Goal: Transaction & Acquisition: Purchase product/service

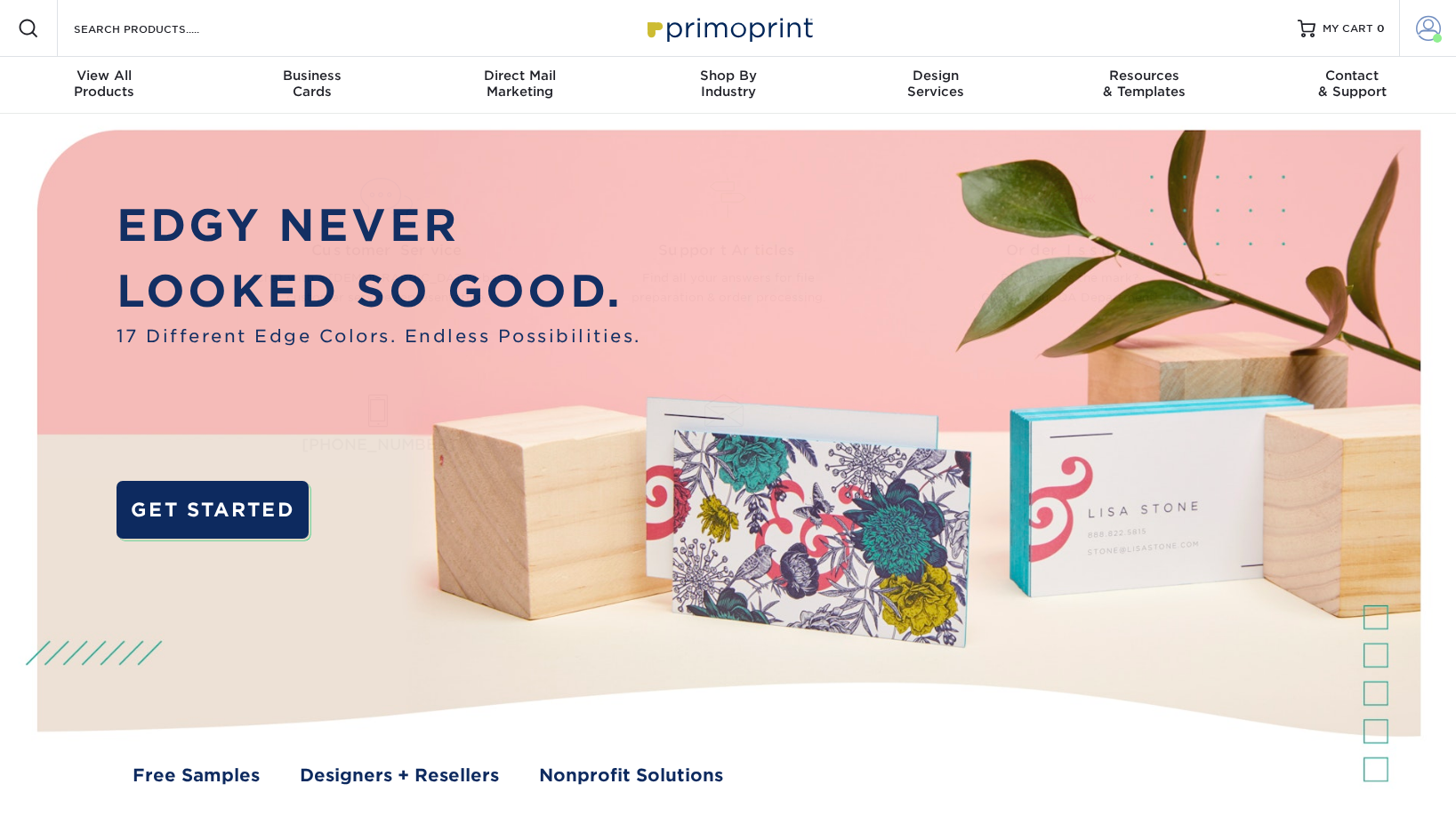
click at [1421, 38] on span at bounding box center [1428, 28] width 25 height 25
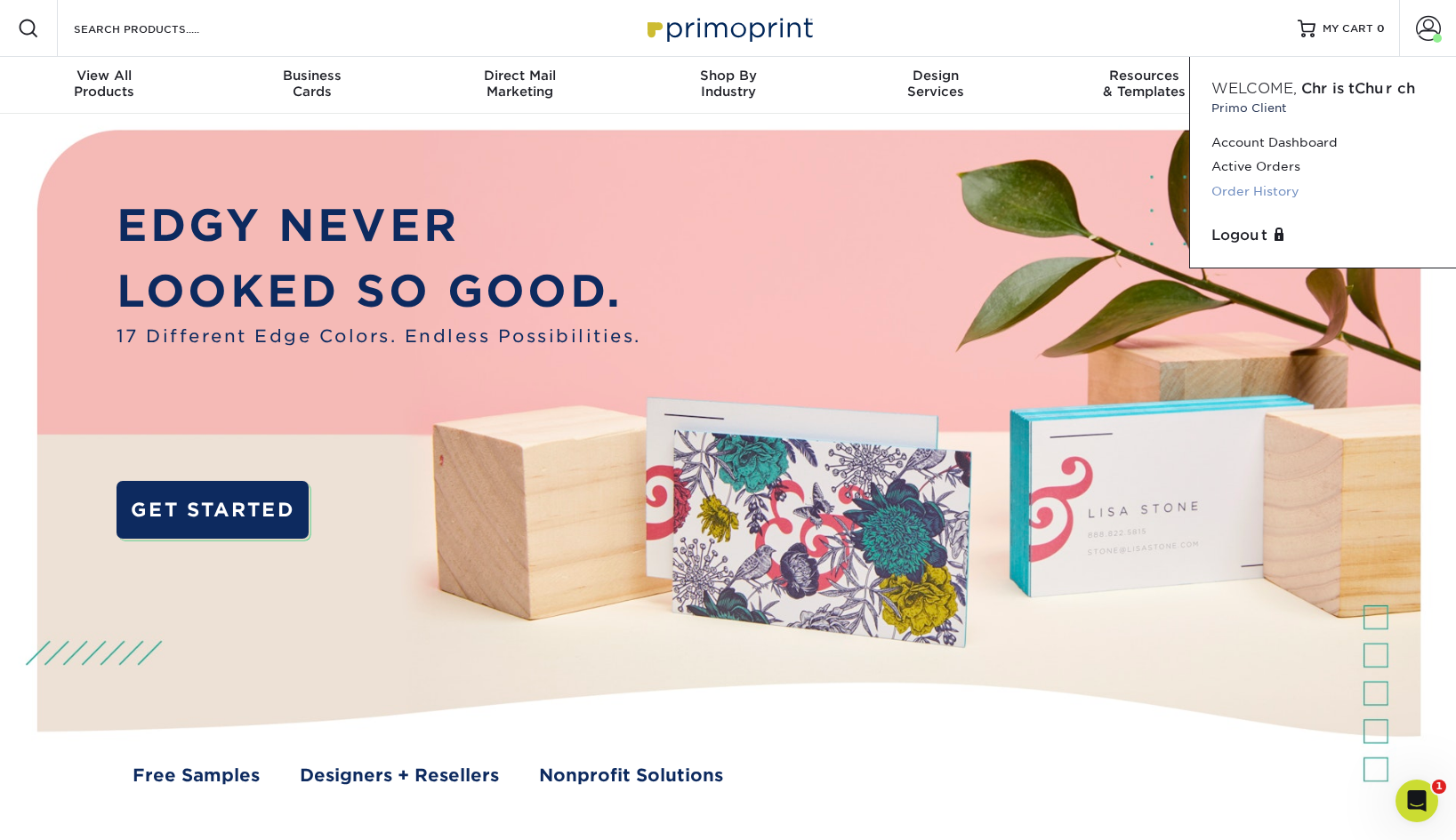
click at [1234, 186] on link "Order History" at bounding box center [1323, 192] width 223 height 24
click at [1230, 192] on link "Order History" at bounding box center [1323, 192] width 223 height 24
click at [1227, 185] on link "Order History" at bounding box center [1323, 192] width 223 height 24
click at [1289, 191] on link "Order History" at bounding box center [1323, 192] width 223 height 24
click at [1262, 189] on link "Order History" at bounding box center [1323, 192] width 223 height 24
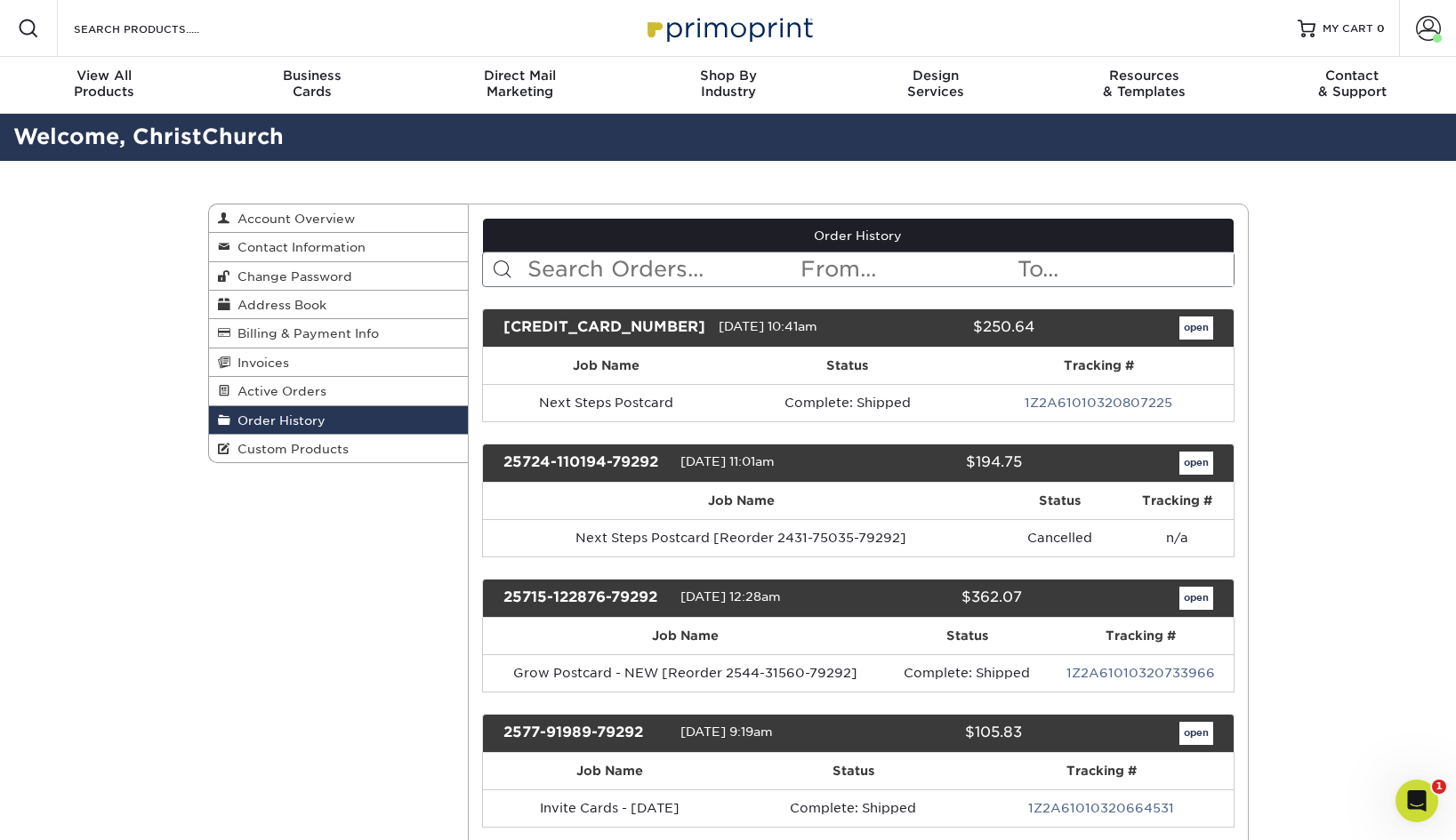
click at [753, 275] on input "text" at bounding box center [662, 269] width 273 height 34
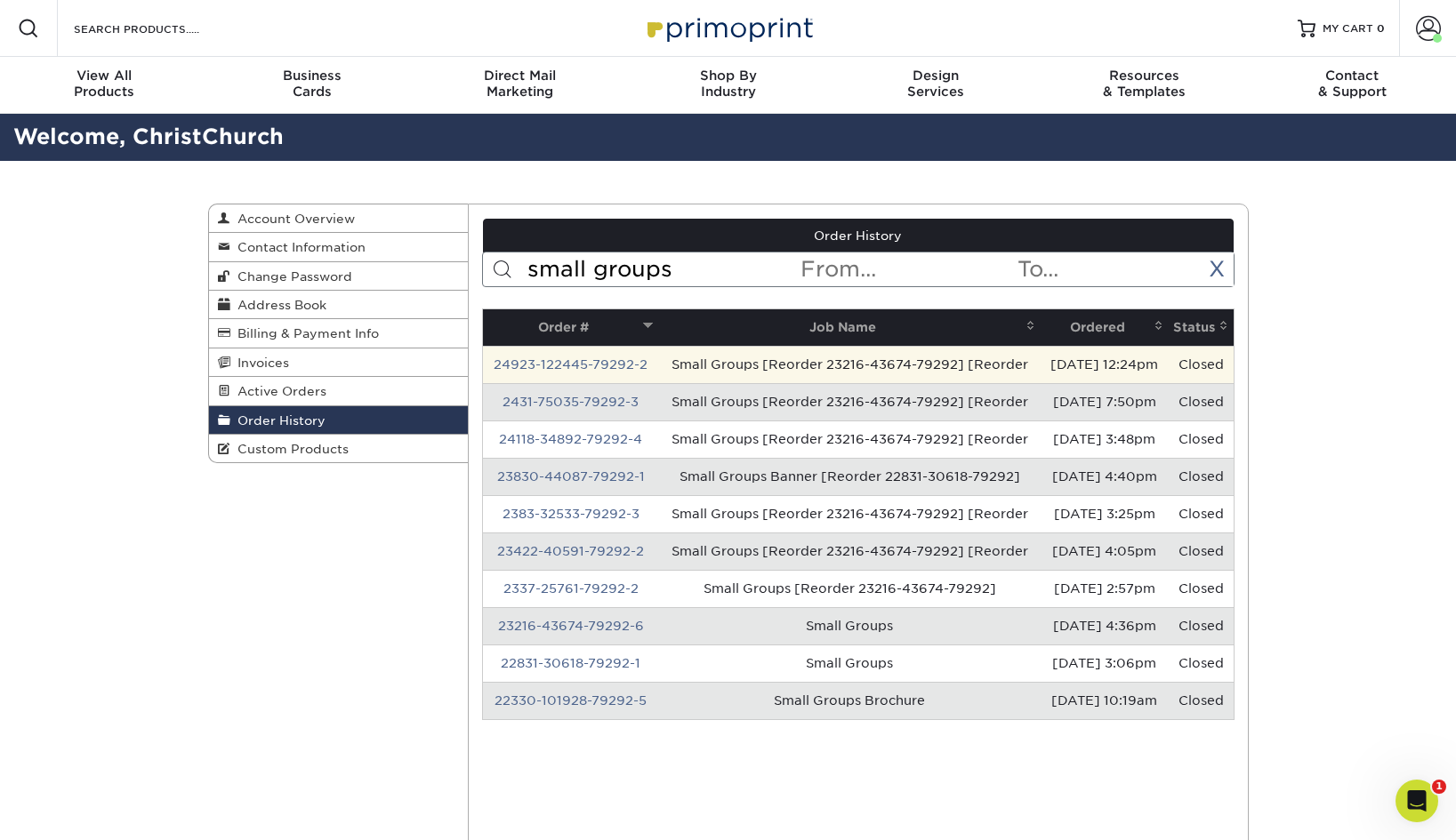
type input "small groups"
click at [1116, 369] on td "[DATE] 12:24pm" at bounding box center [1104, 364] width 128 height 37
click at [822, 367] on td "Small Groups [Reorder 23216-43674-79292] [Reorder" at bounding box center [849, 364] width 382 height 37
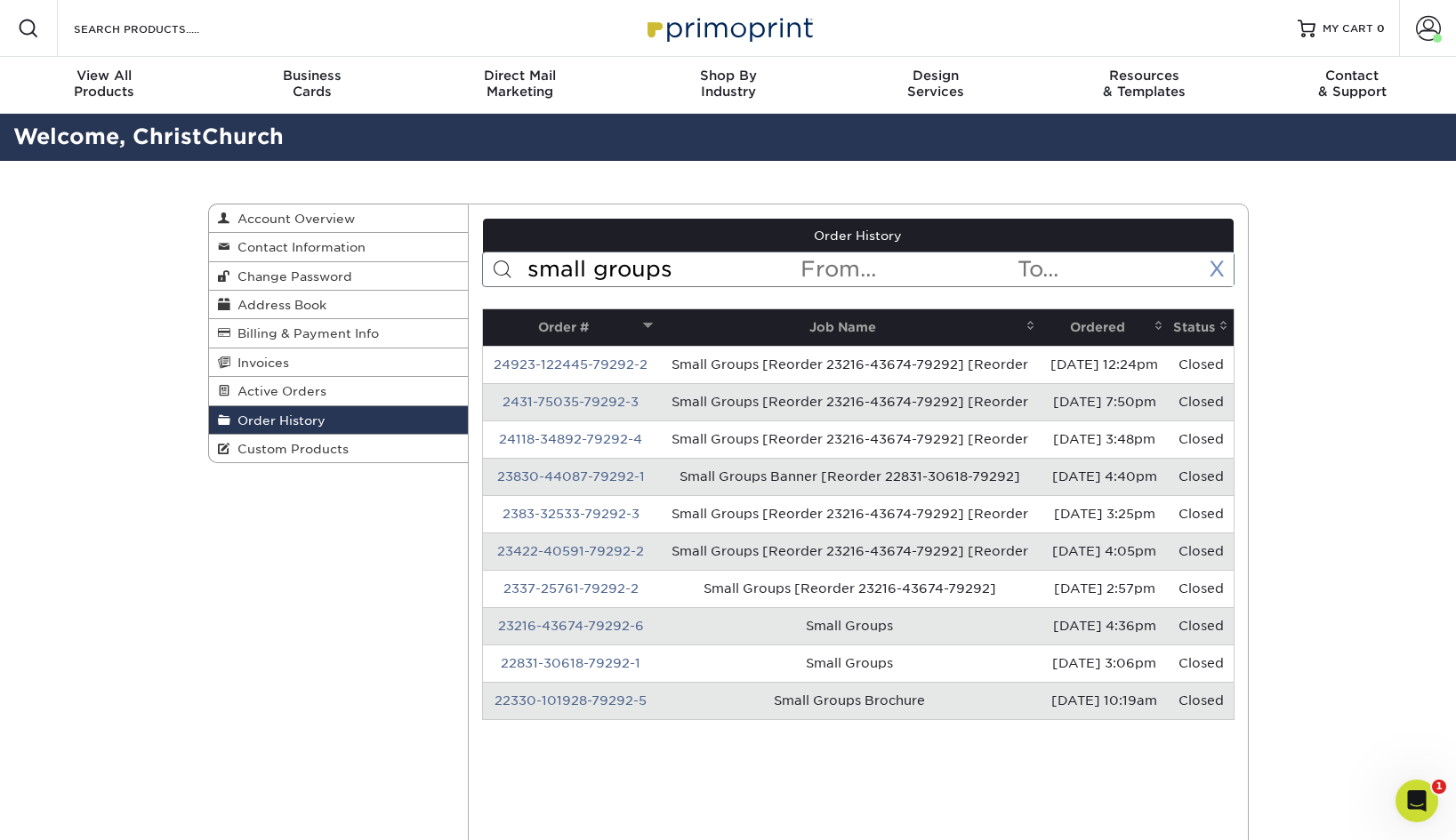
click at [1216, 266] on link "X" at bounding box center [1217, 269] width 16 height 26
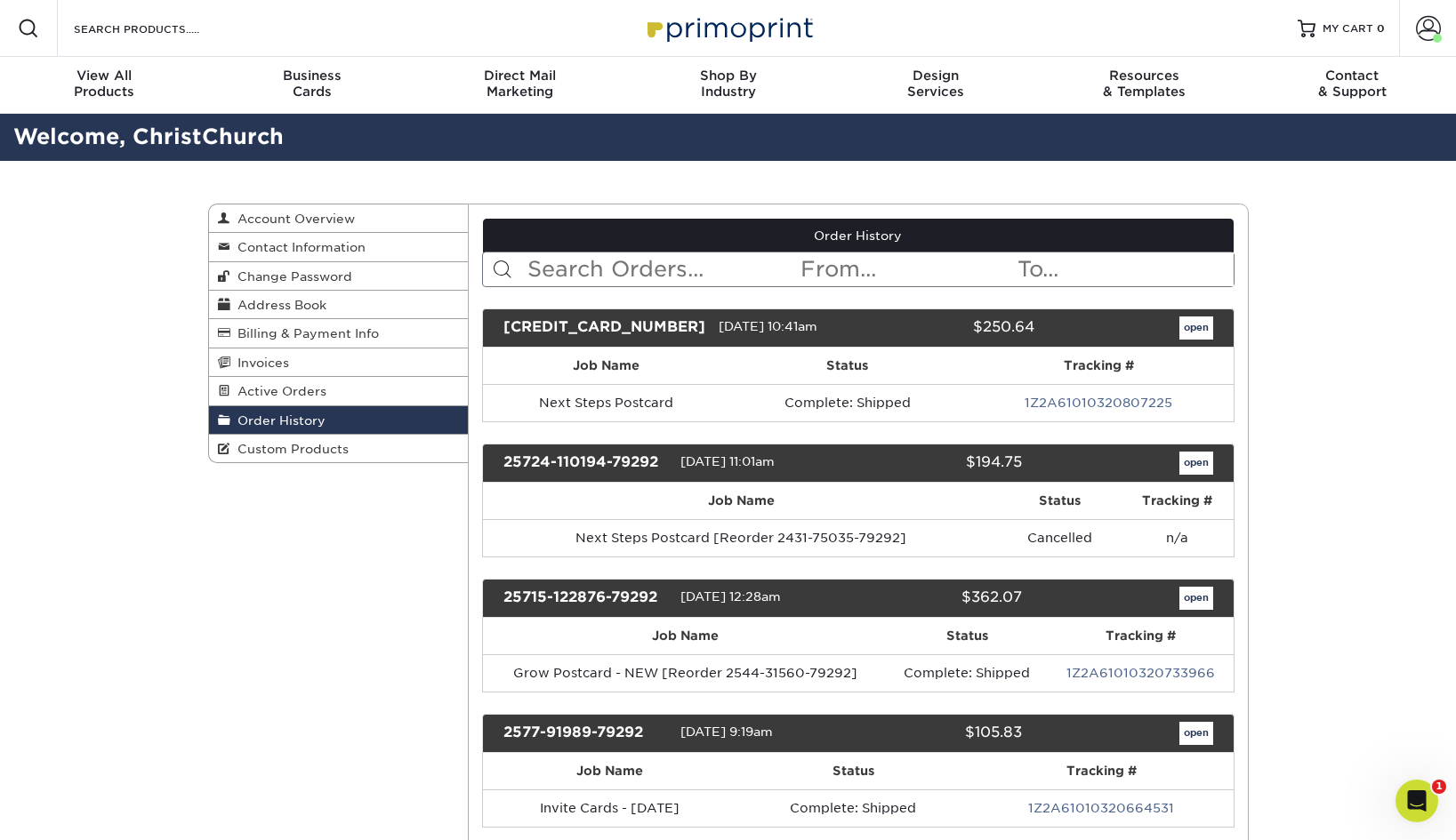
click at [1198, 325] on link "open" at bounding box center [1196, 327] width 34 height 23
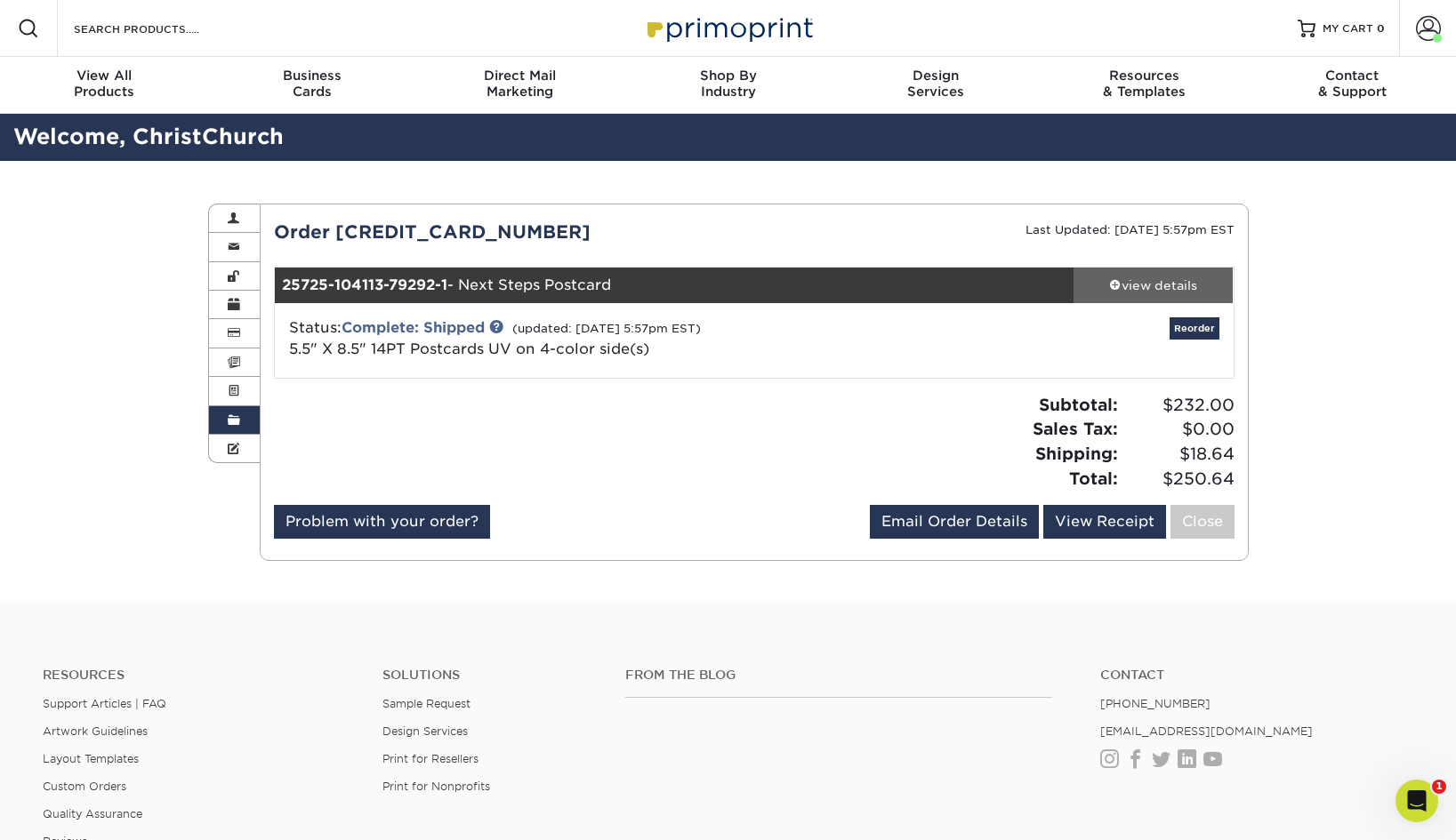
click at [1111, 284] on span at bounding box center [1115, 285] width 13 height 13
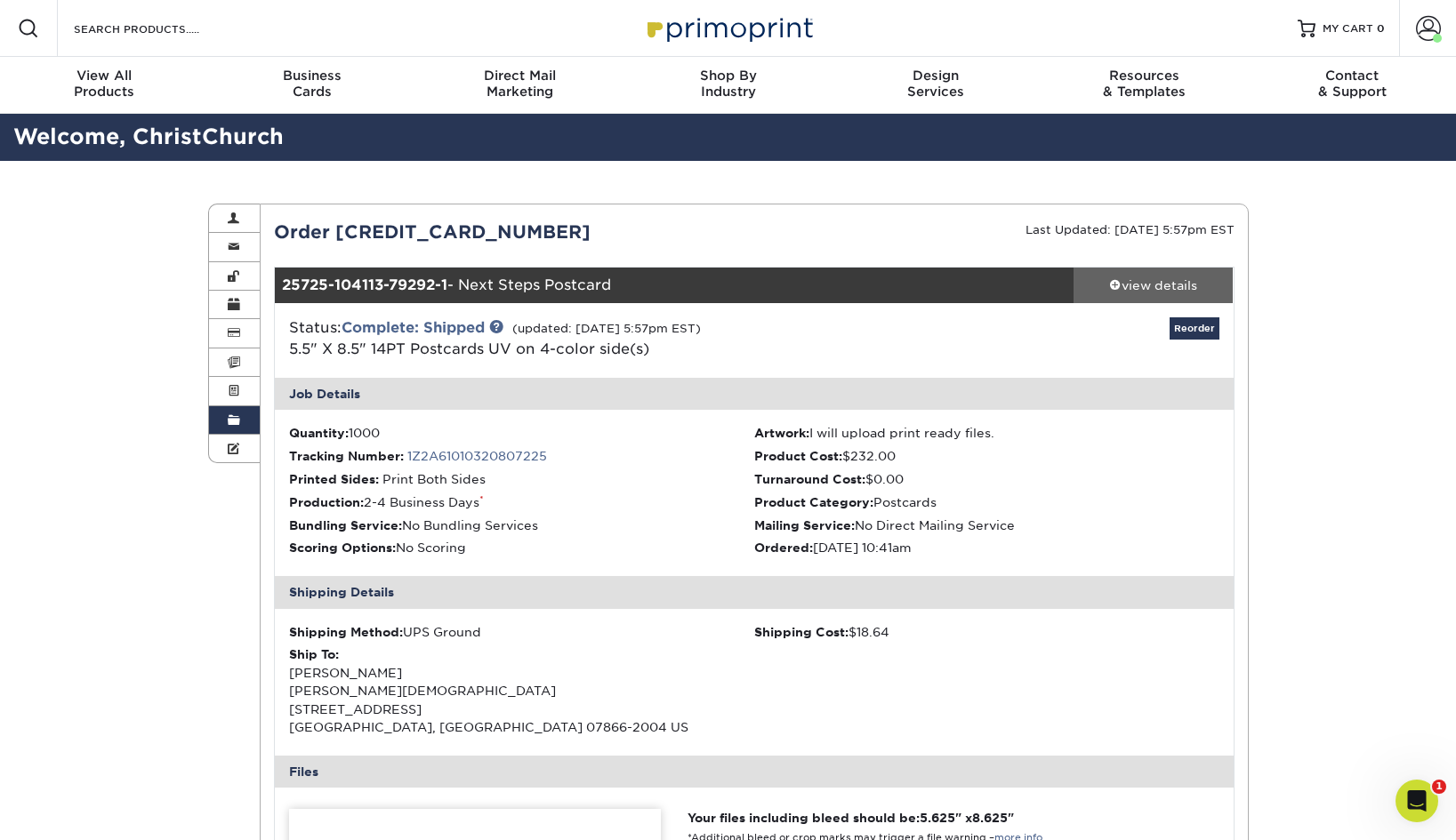
click at [1111, 284] on span at bounding box center [1115, 285] width 13 height 13
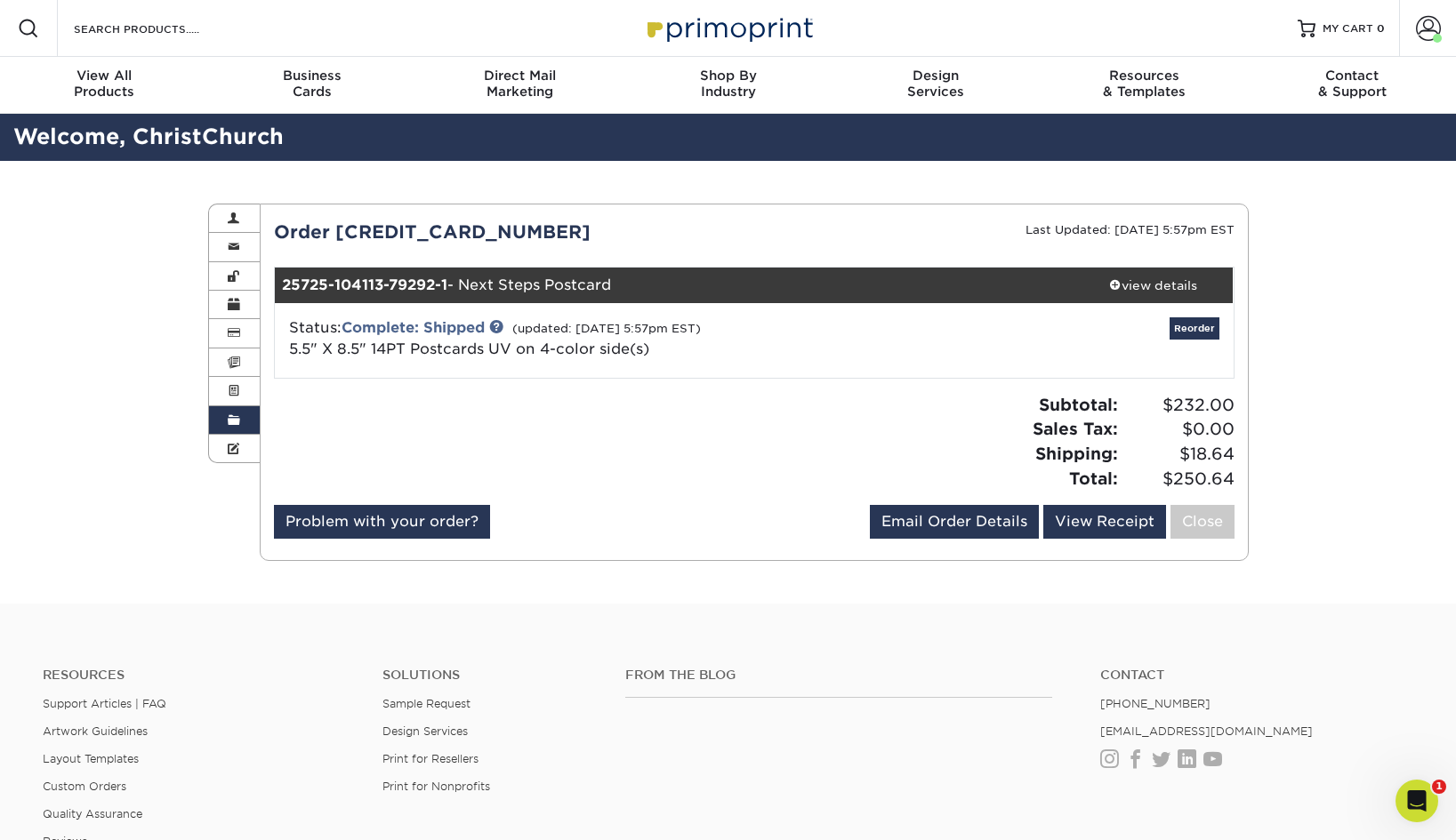
scroll to position [4, 0]
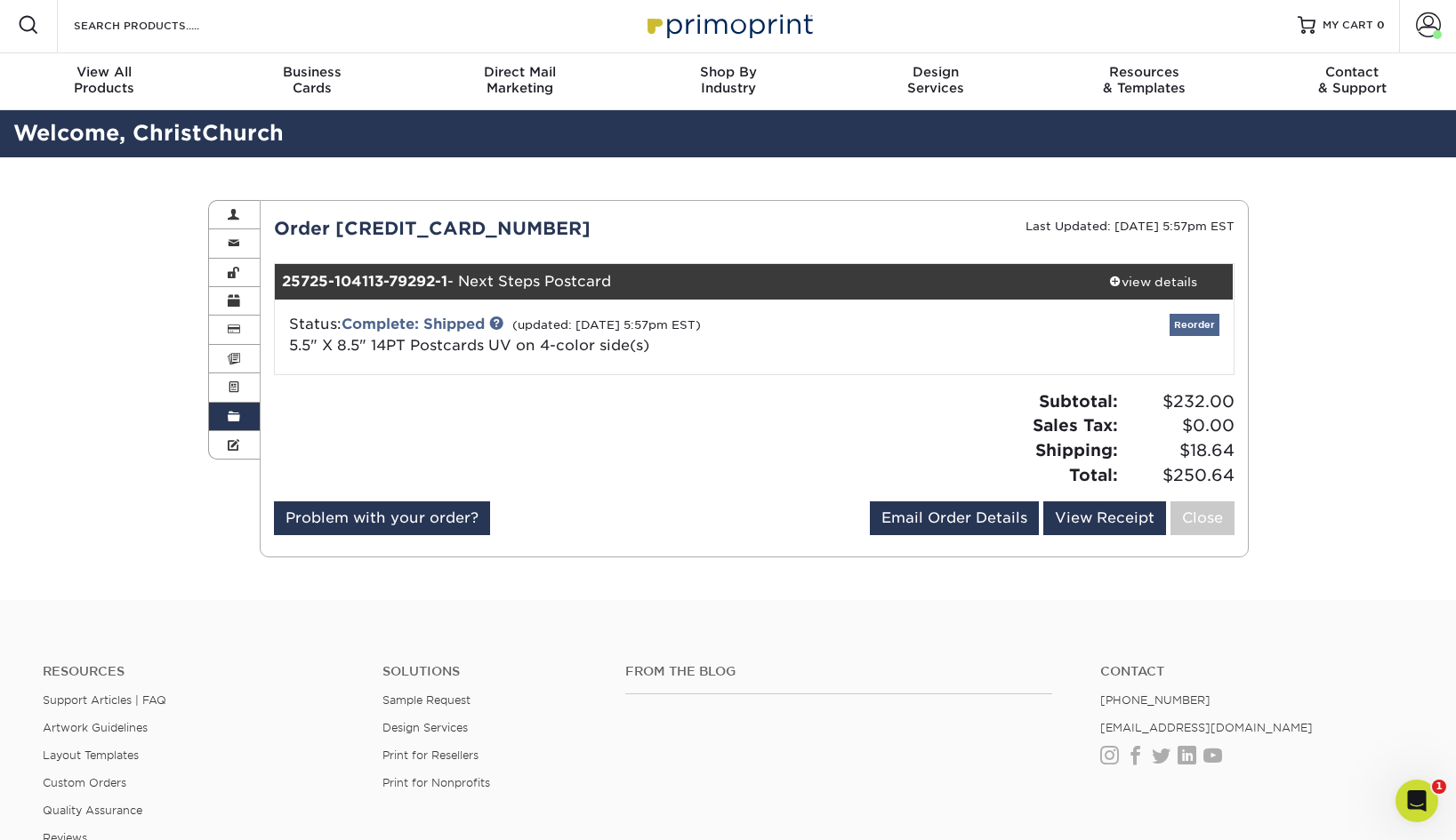
click at [1186, 320] on link "Reorder" at bounding box center [1194, 324] width 49 height 22
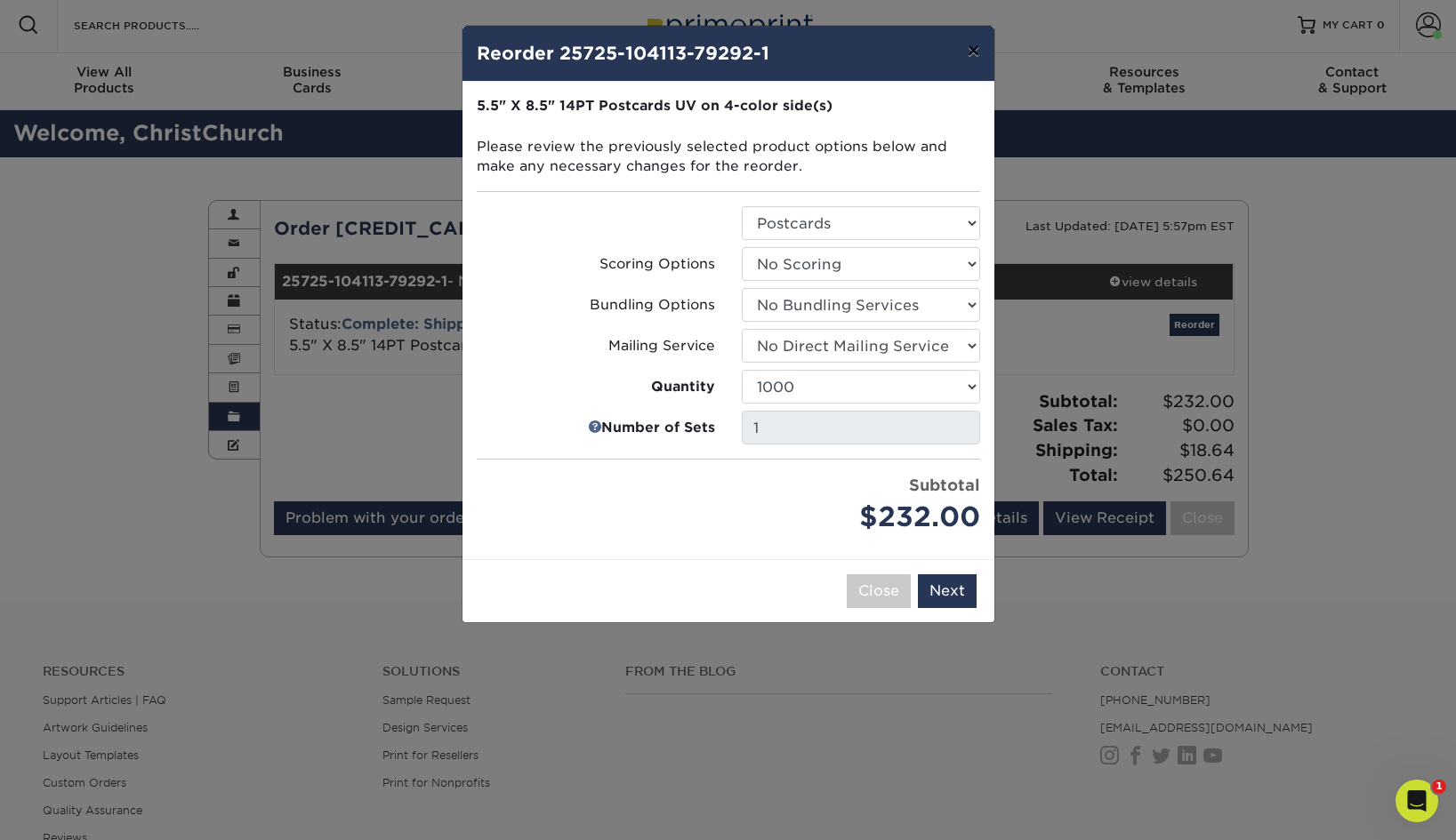
click at [972, 49] on button "×" at bounding box center [972, 50] width 41 height 49
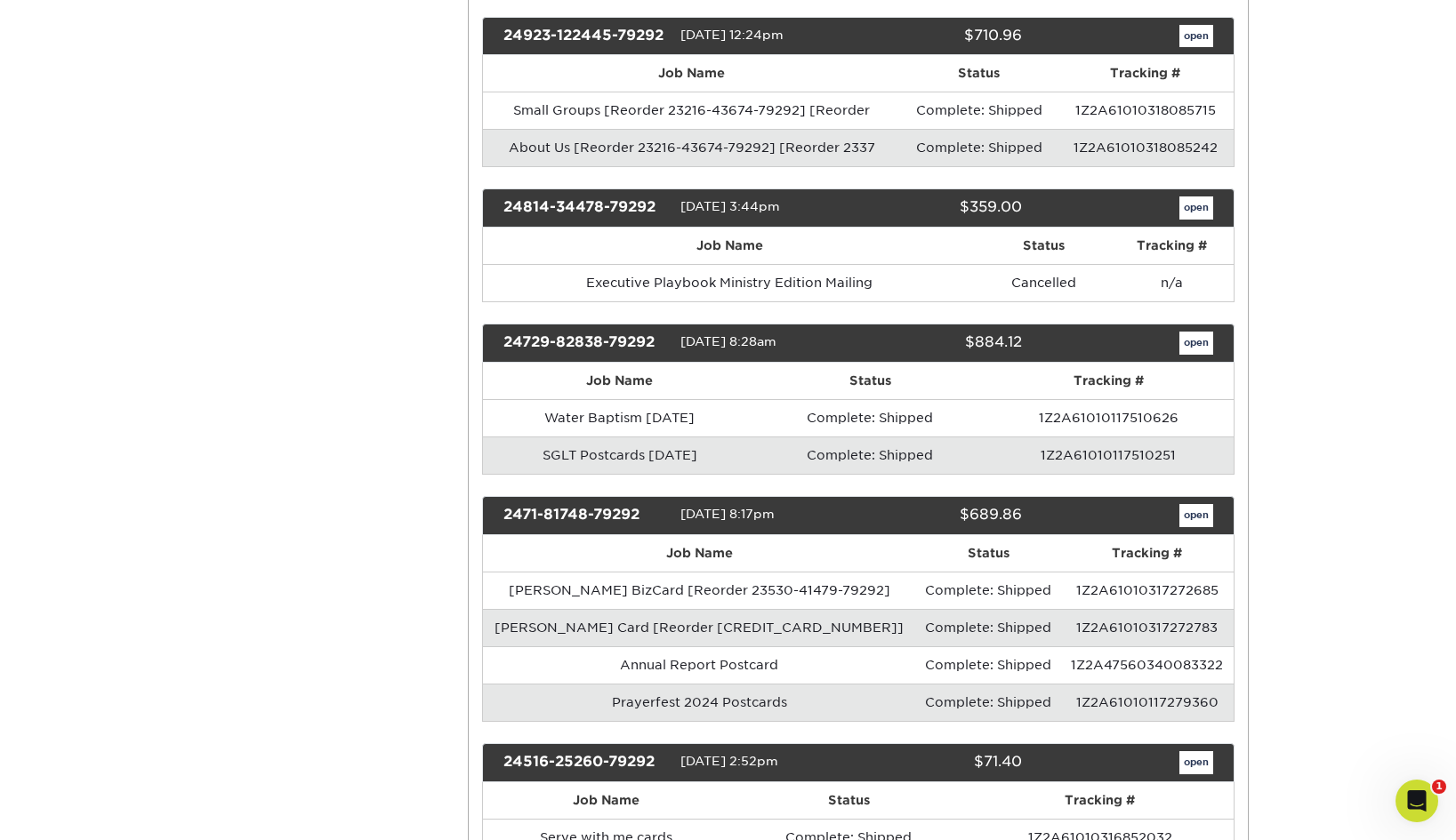
scroll to position [3304, 0]
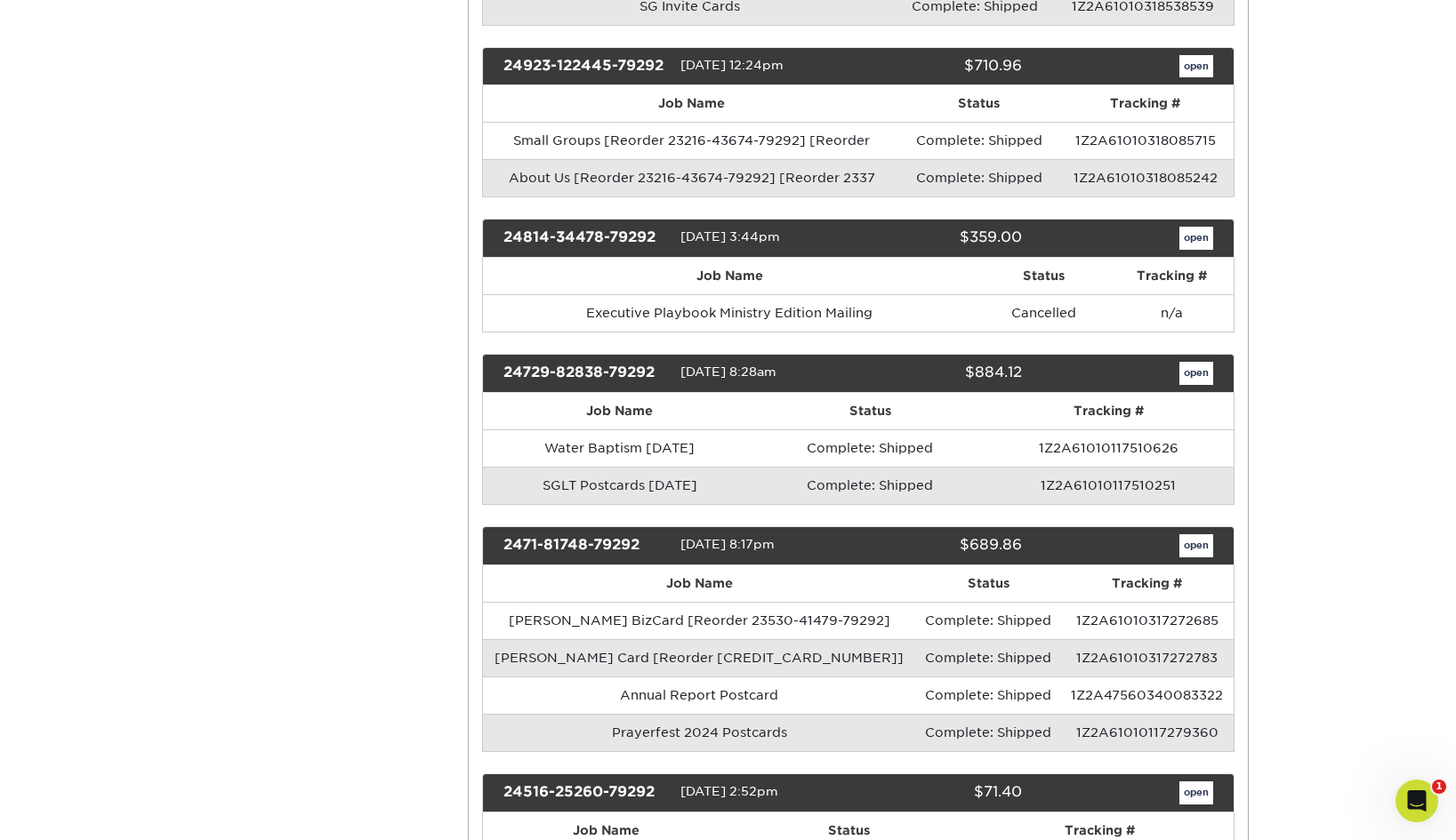
click at [1190, 55] on link "open" at bounding box center [1196, 66] width 34 height 23
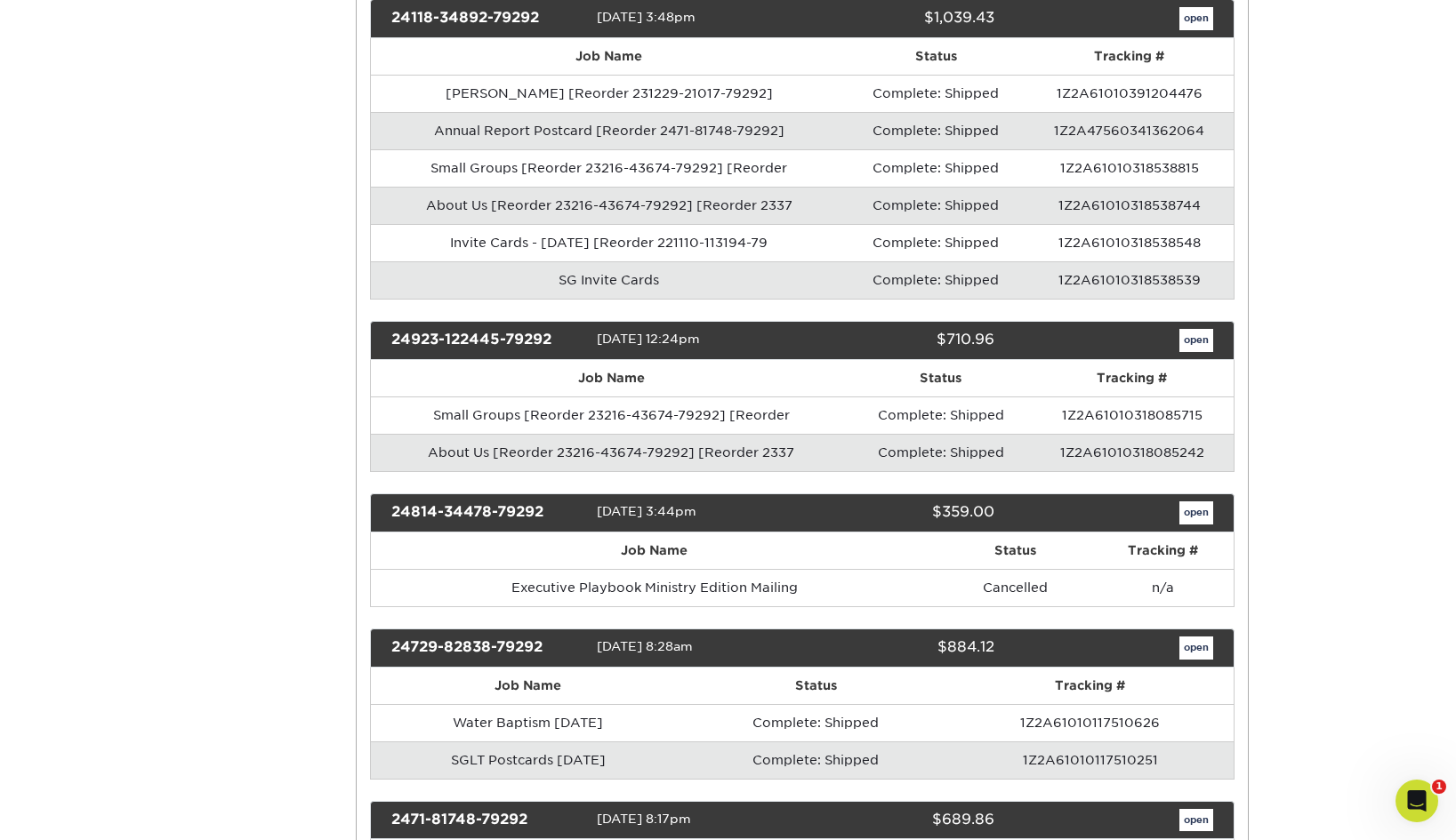
scroll to position [0, 0]
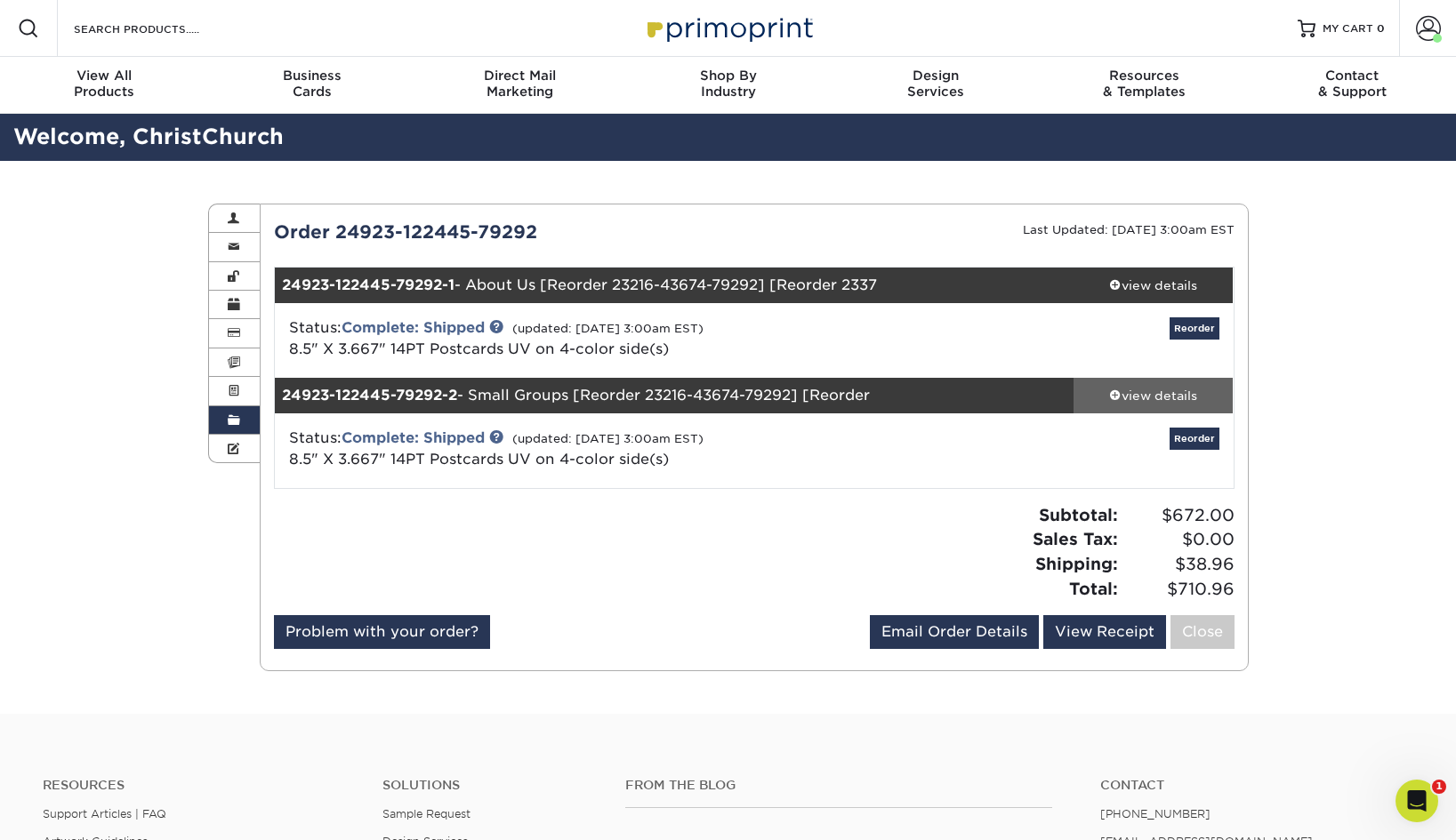
click at [1109, 392] on span at bounding box center [1115, 395] width 13 height 13
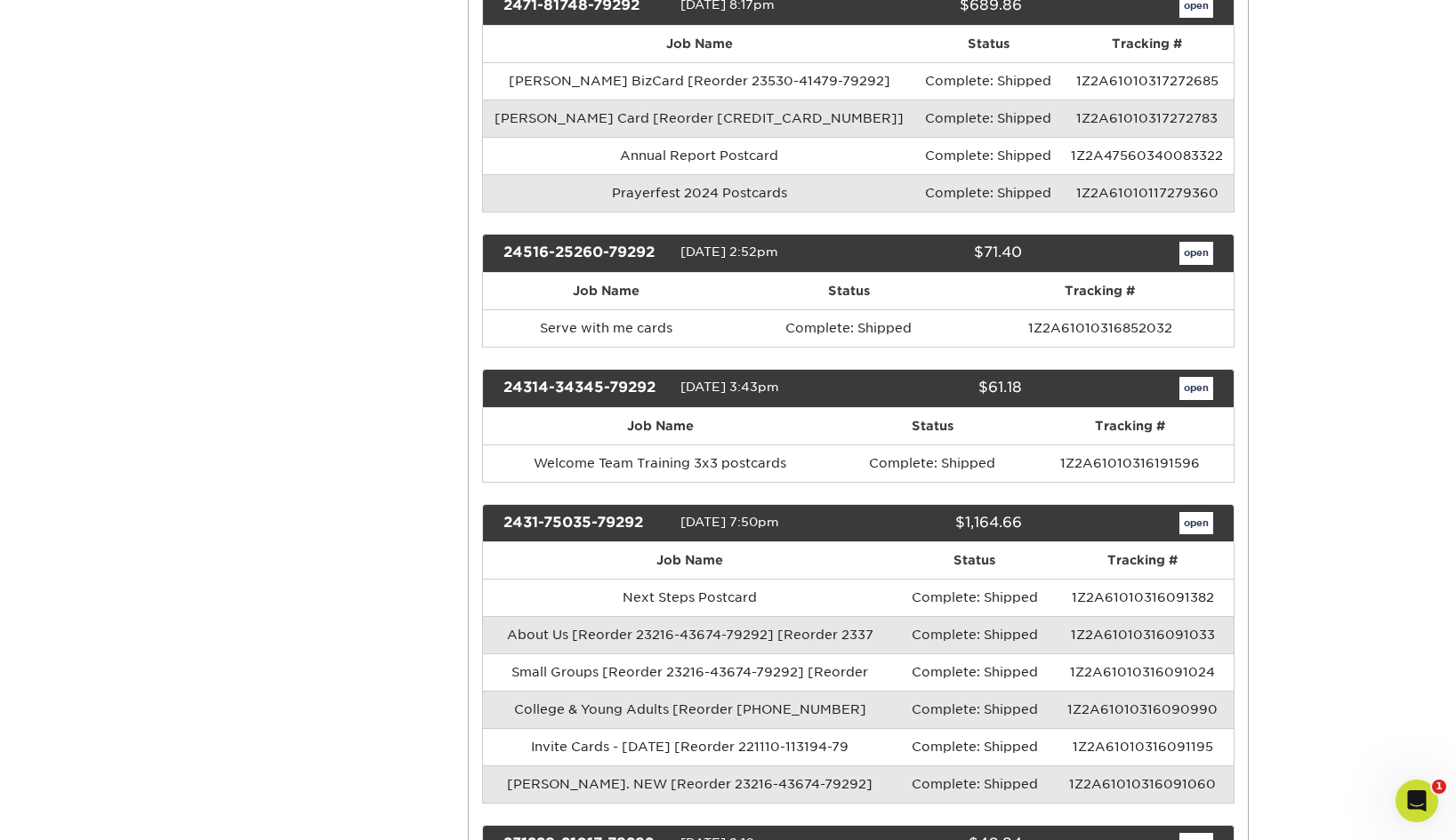
scroll to position [3850, 0]
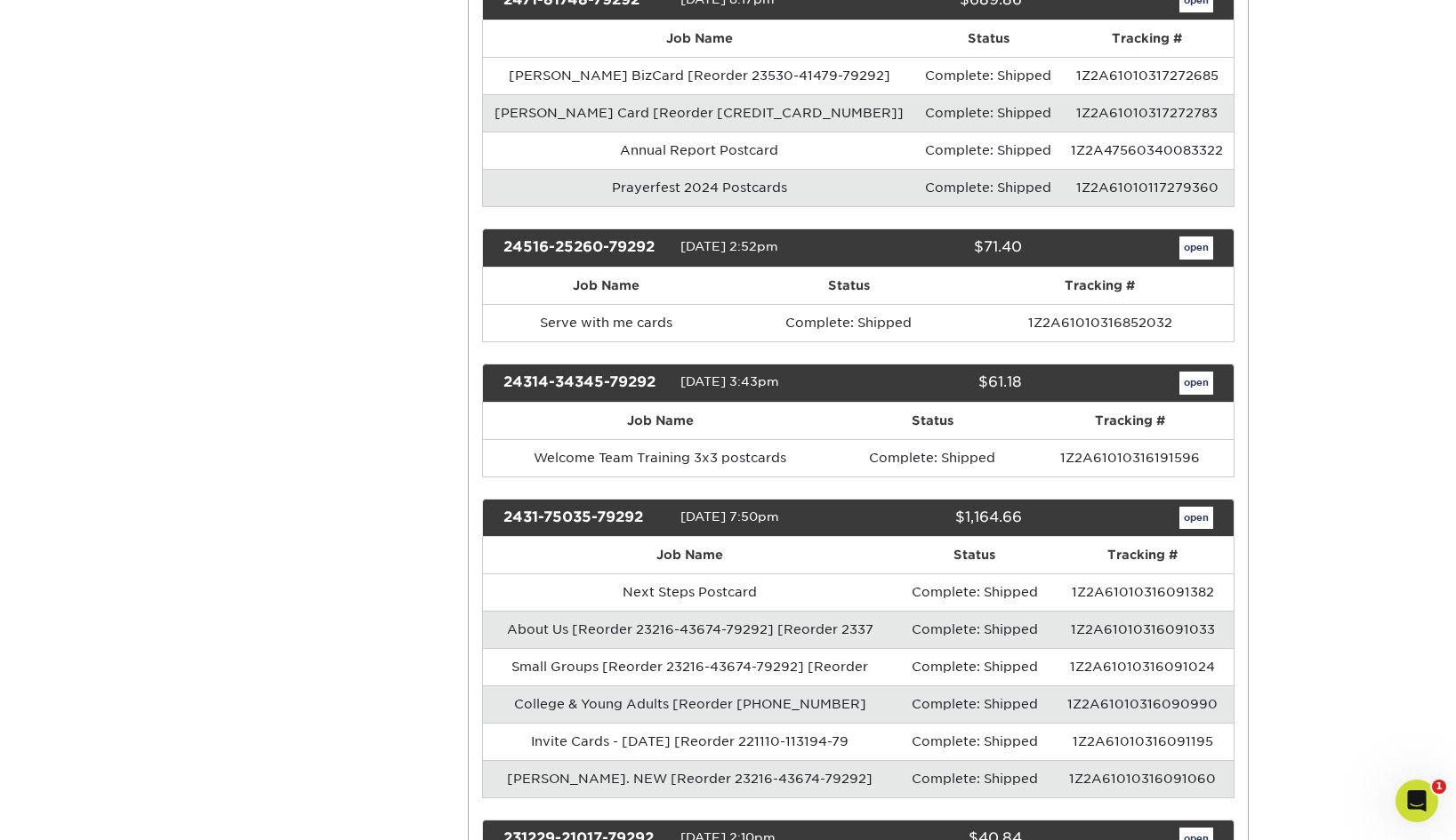
click at [1186, 507] on link "open" at bounding box center [1196, 518] width 34 height 23
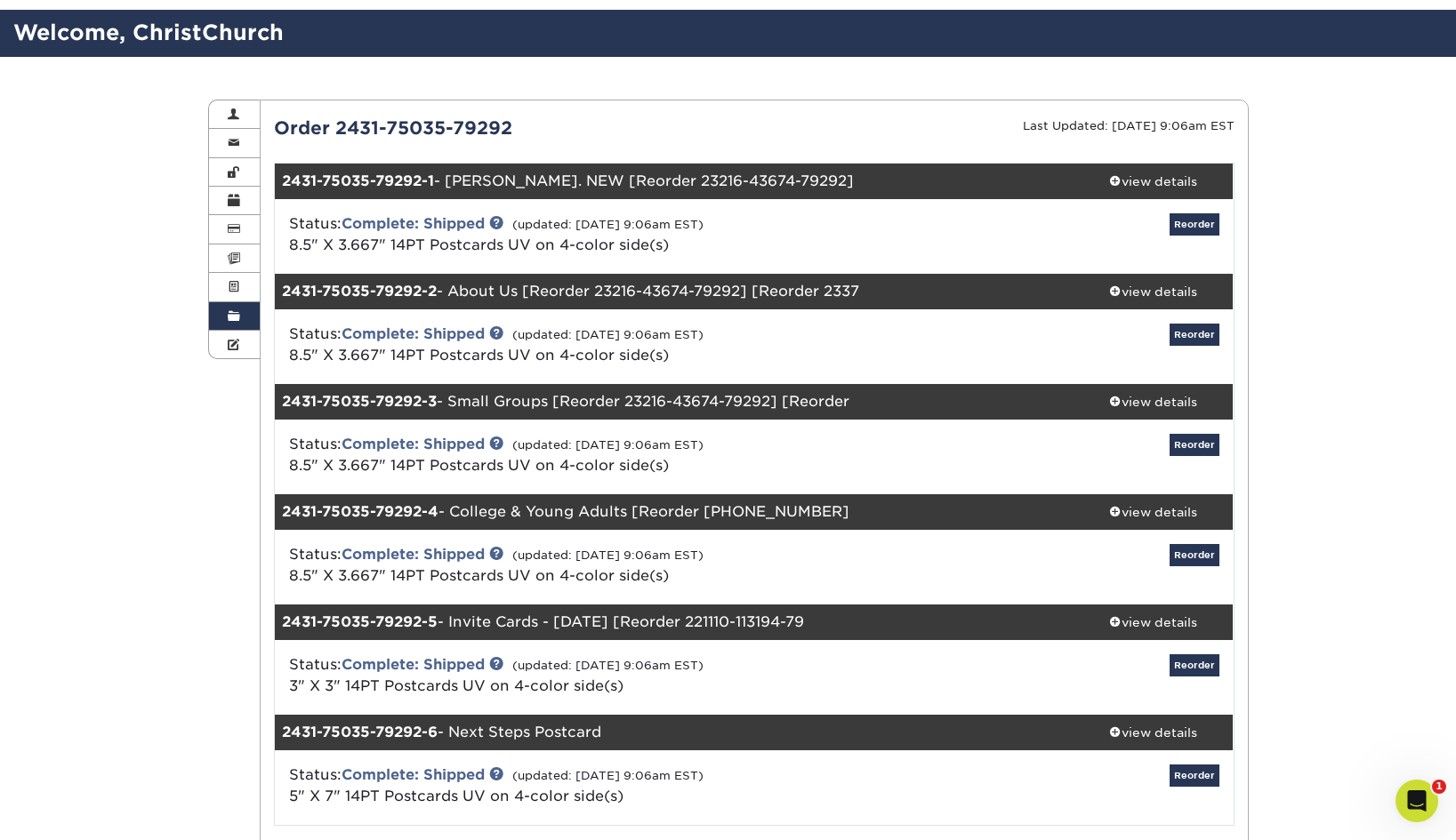
scroll to position [151, 0]
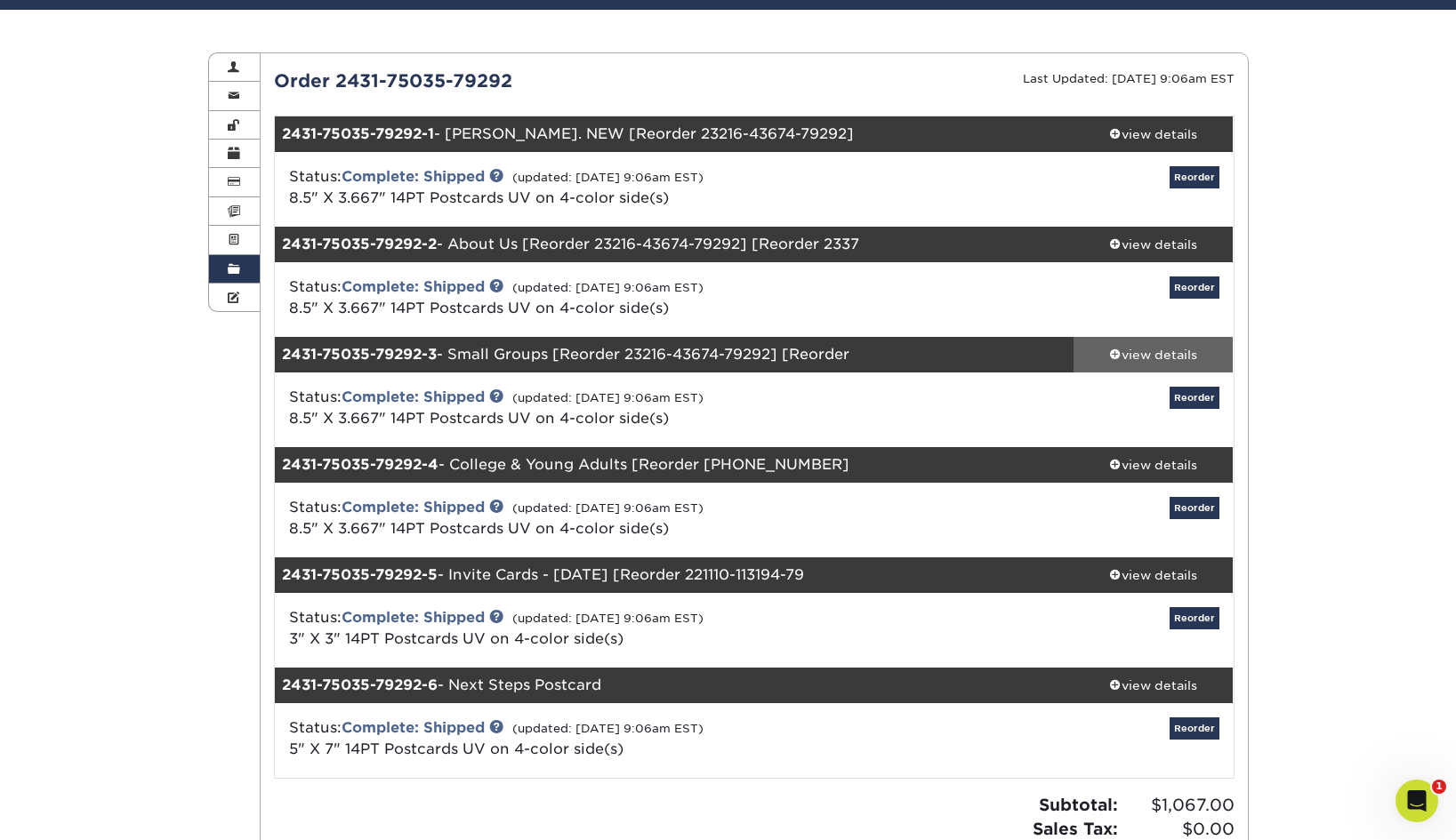
click at [1111, 356] on span at bounding box center [1115, 354] width 13 height 13
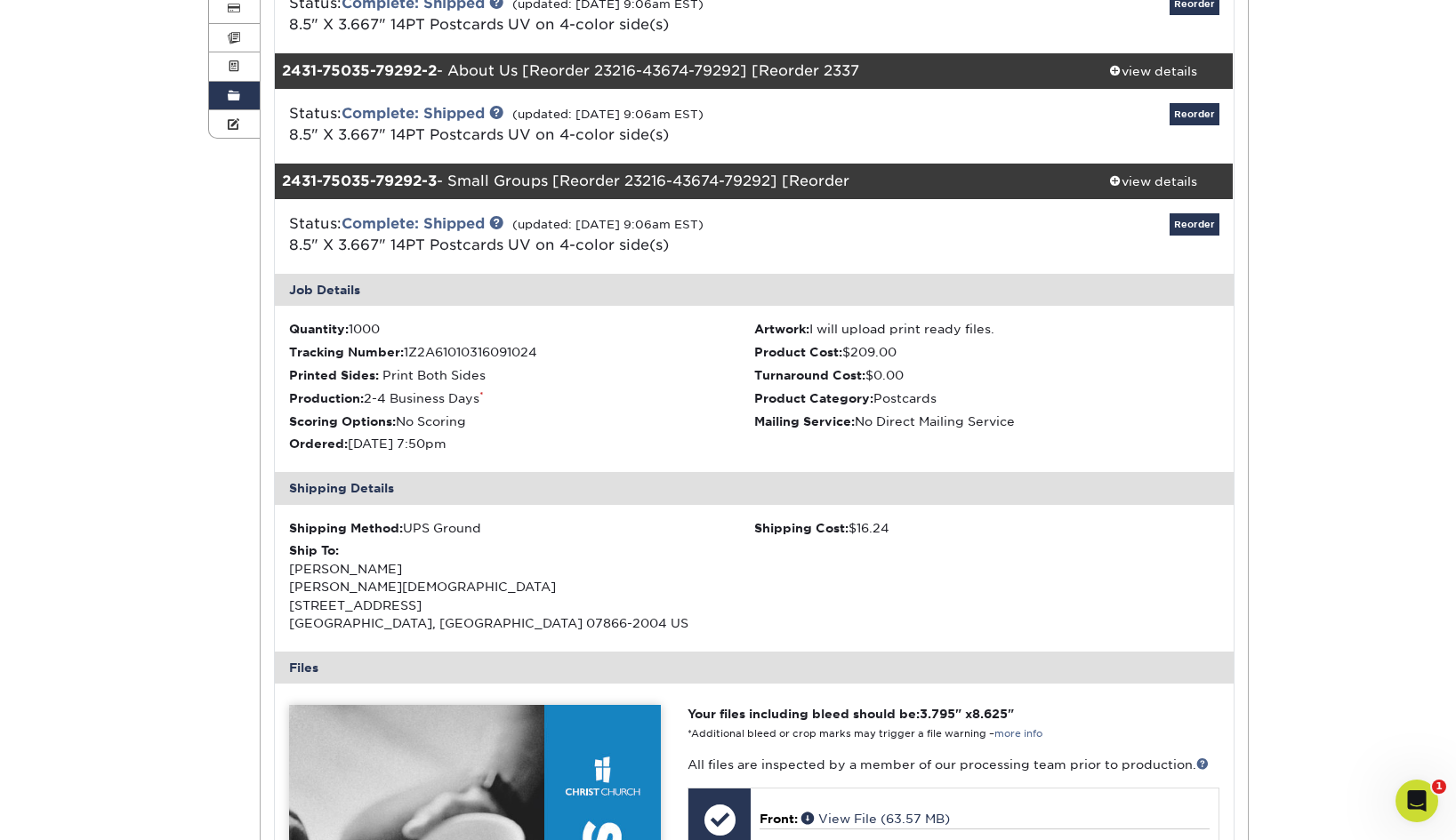
scroll to position [243, 0]
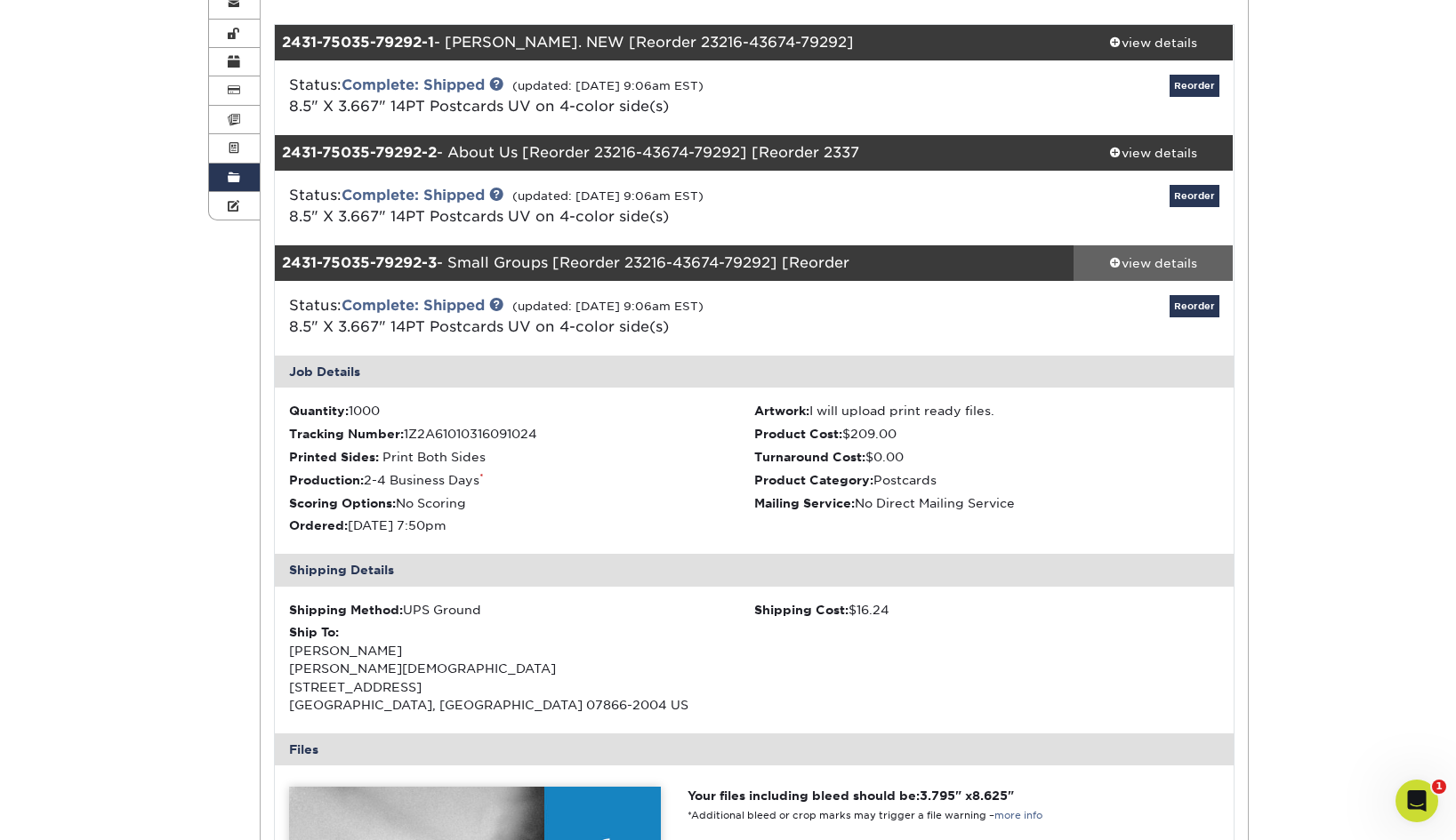
click at [1114, 265] on span at bounding box center [1115, 262] width 13 height 13
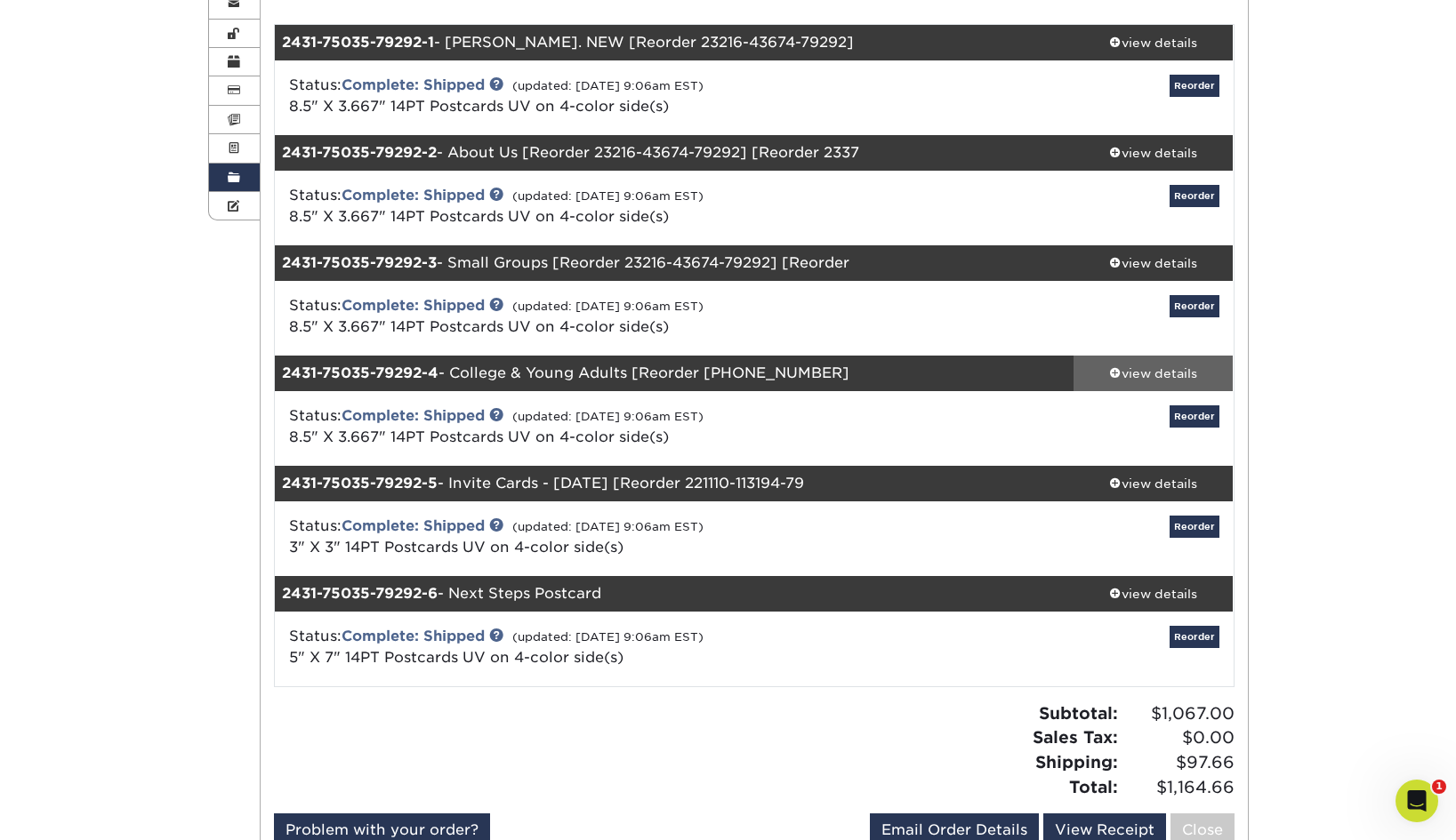
click at [1116, 365] on div "view details" at bounding box center [1153, 373] width 160 height 17
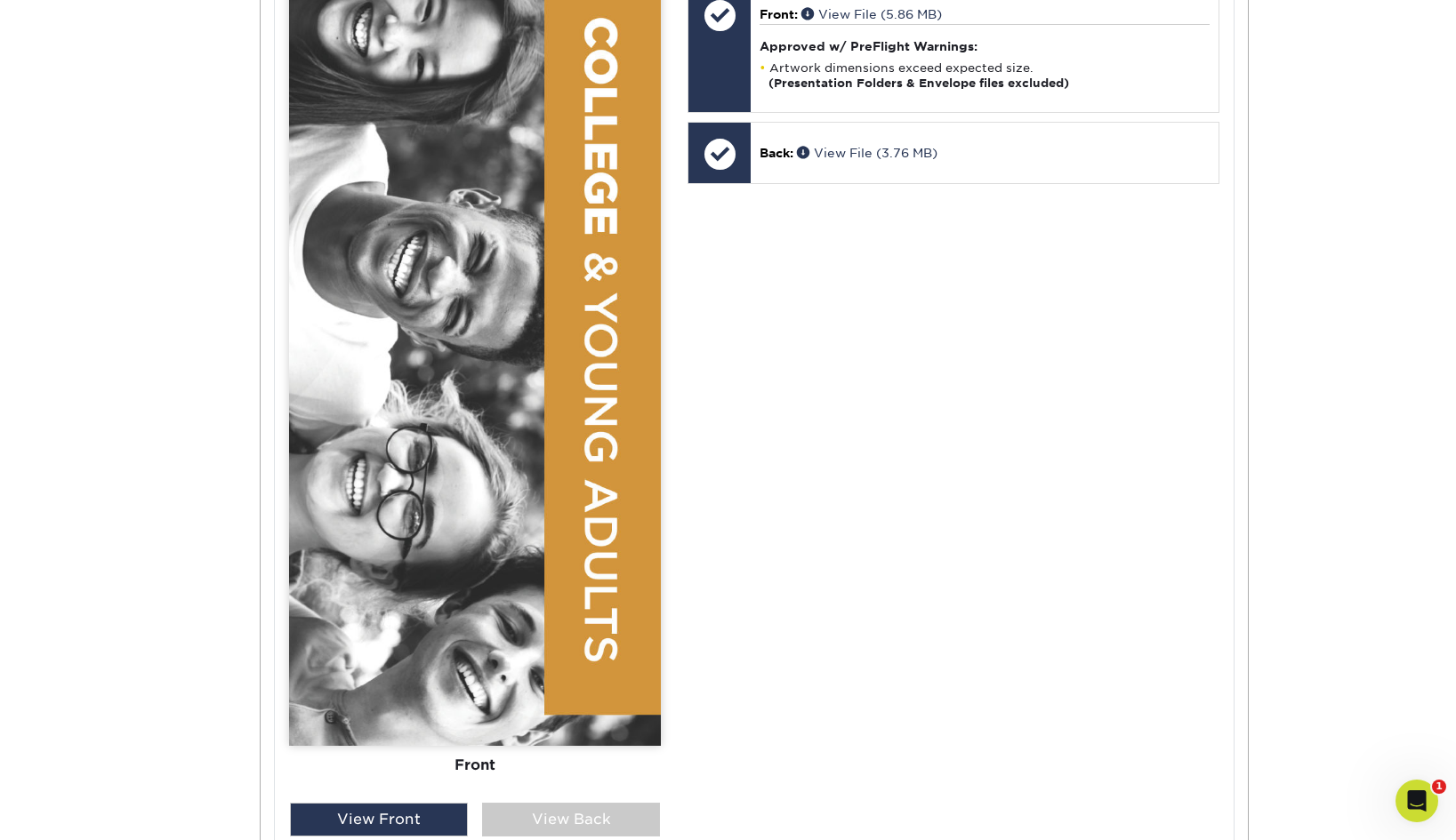
scroll to position [1305, 0]
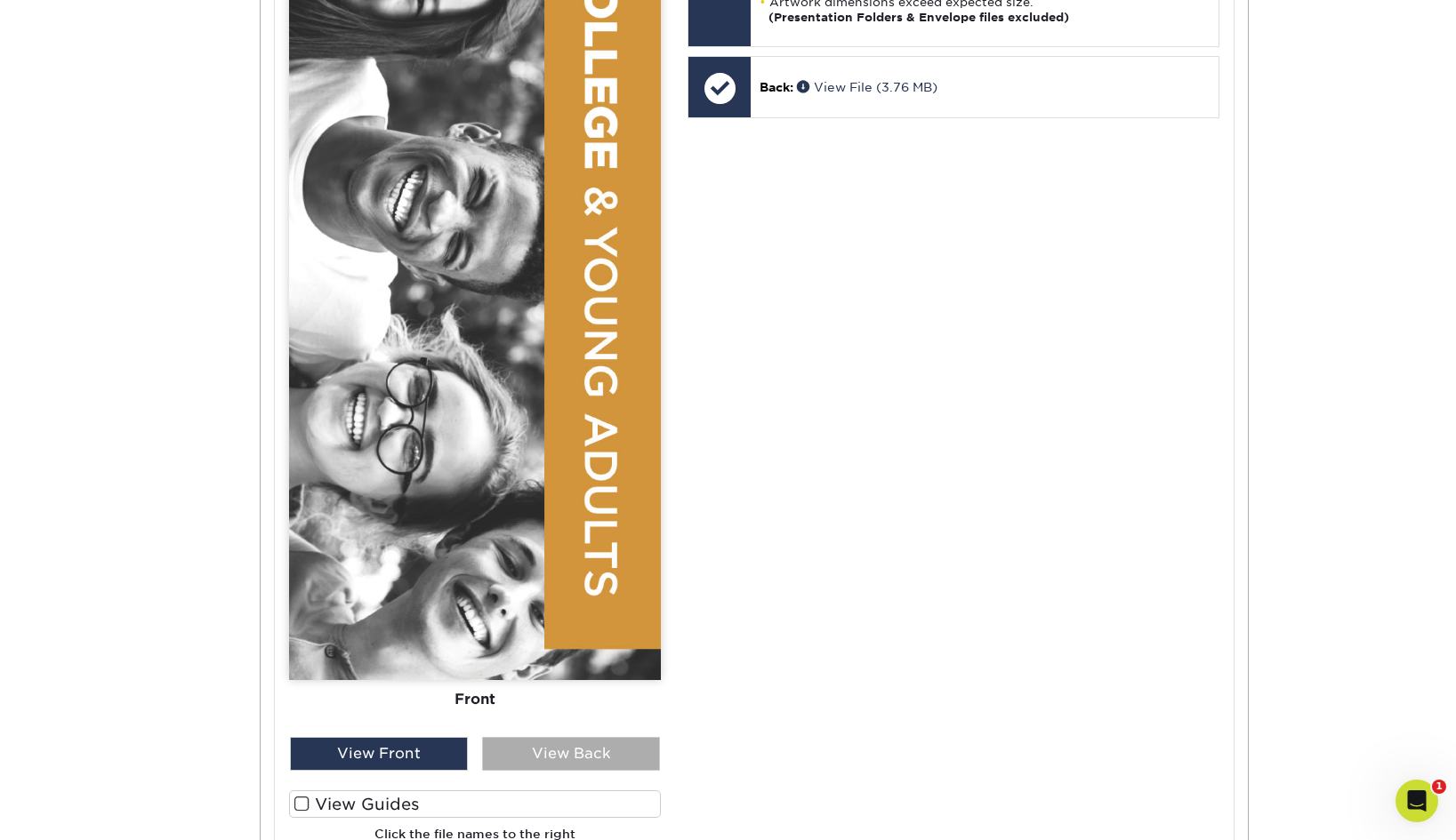
click at [614, 738] on div "View Back" at bounding box center [570, 754] width 178 height 34
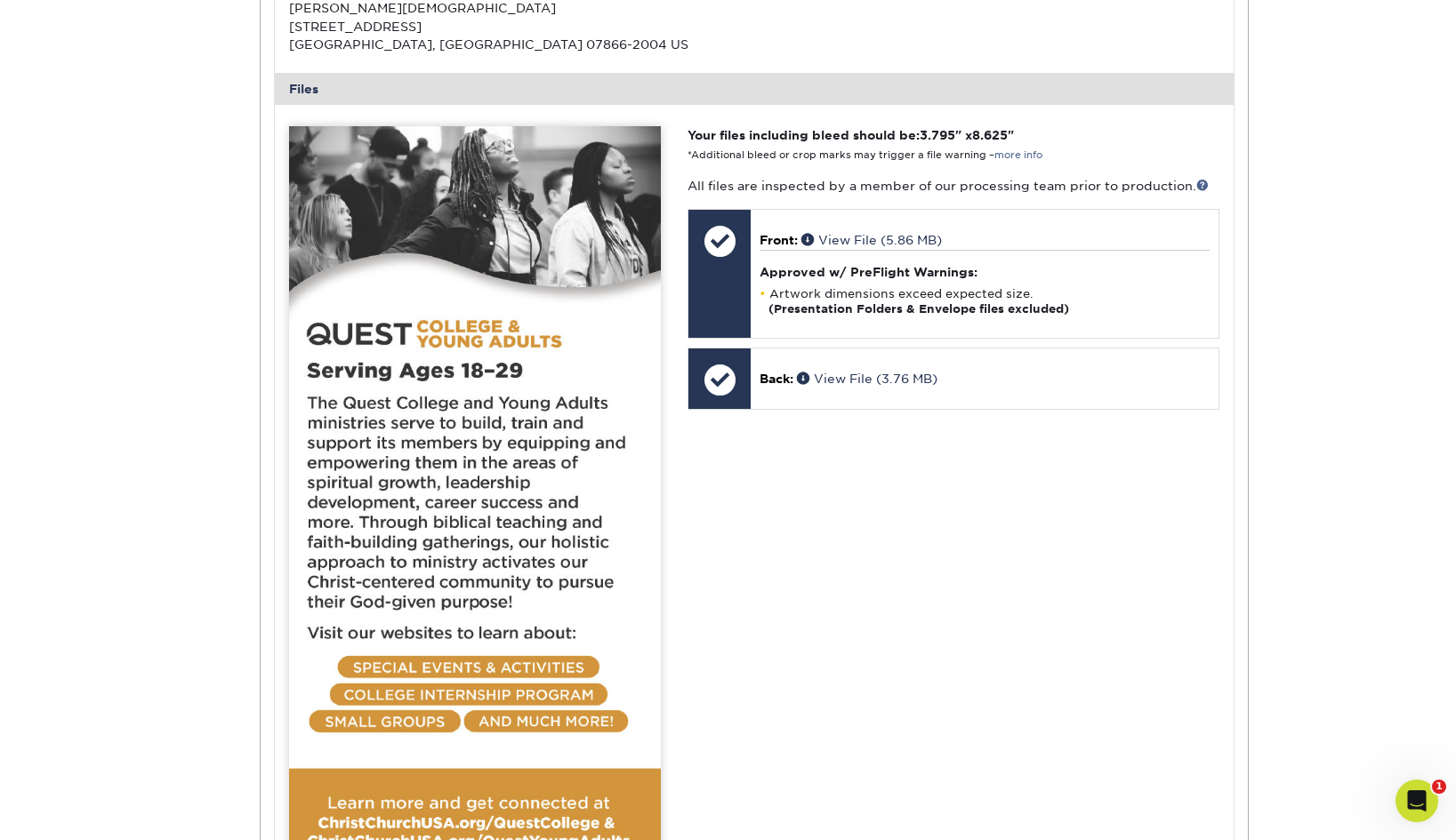
scroll to position [1004, 0]
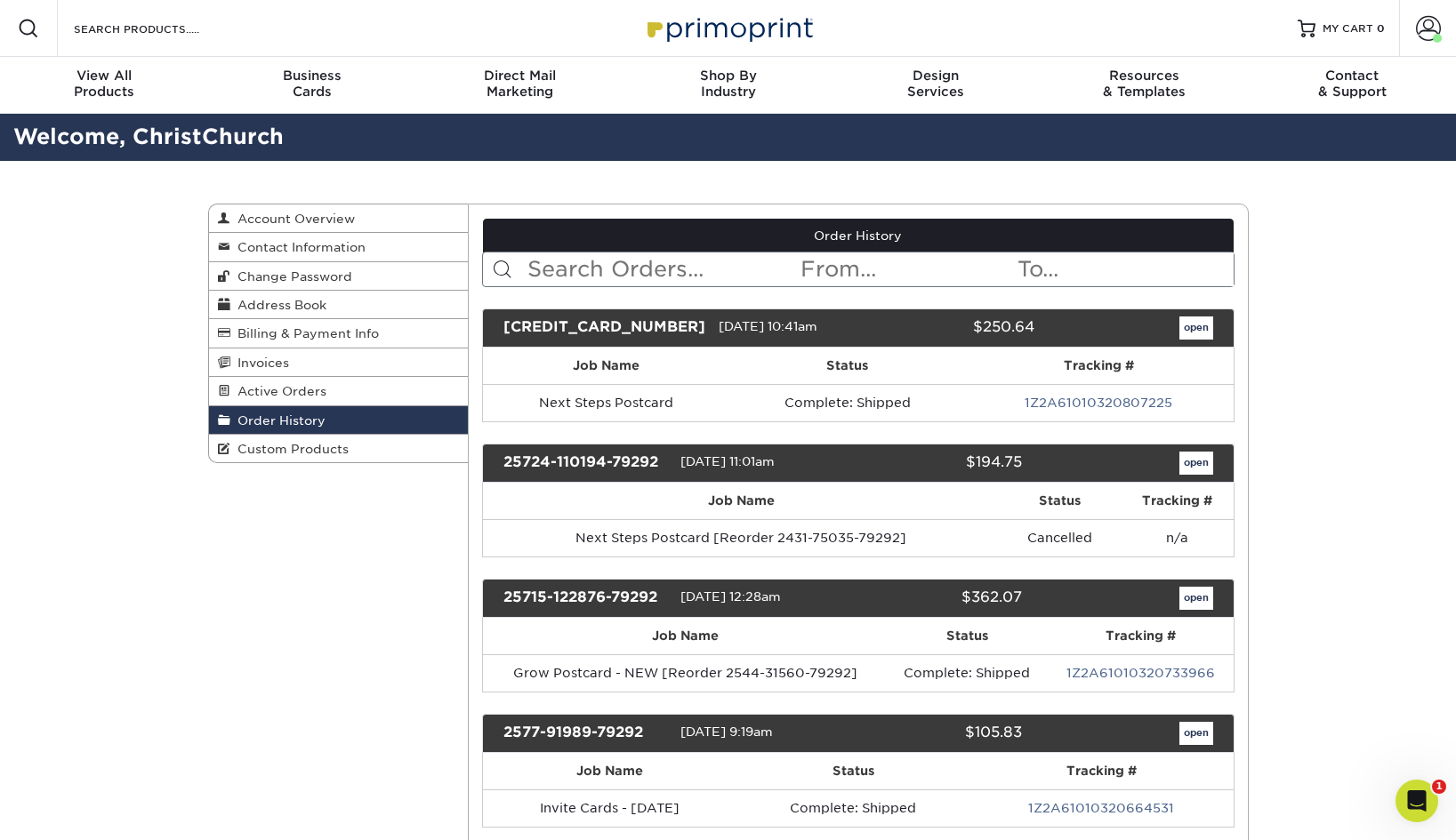
click at [573, 274] on input "text" at bounding box center [662, 269] width 273 height 34
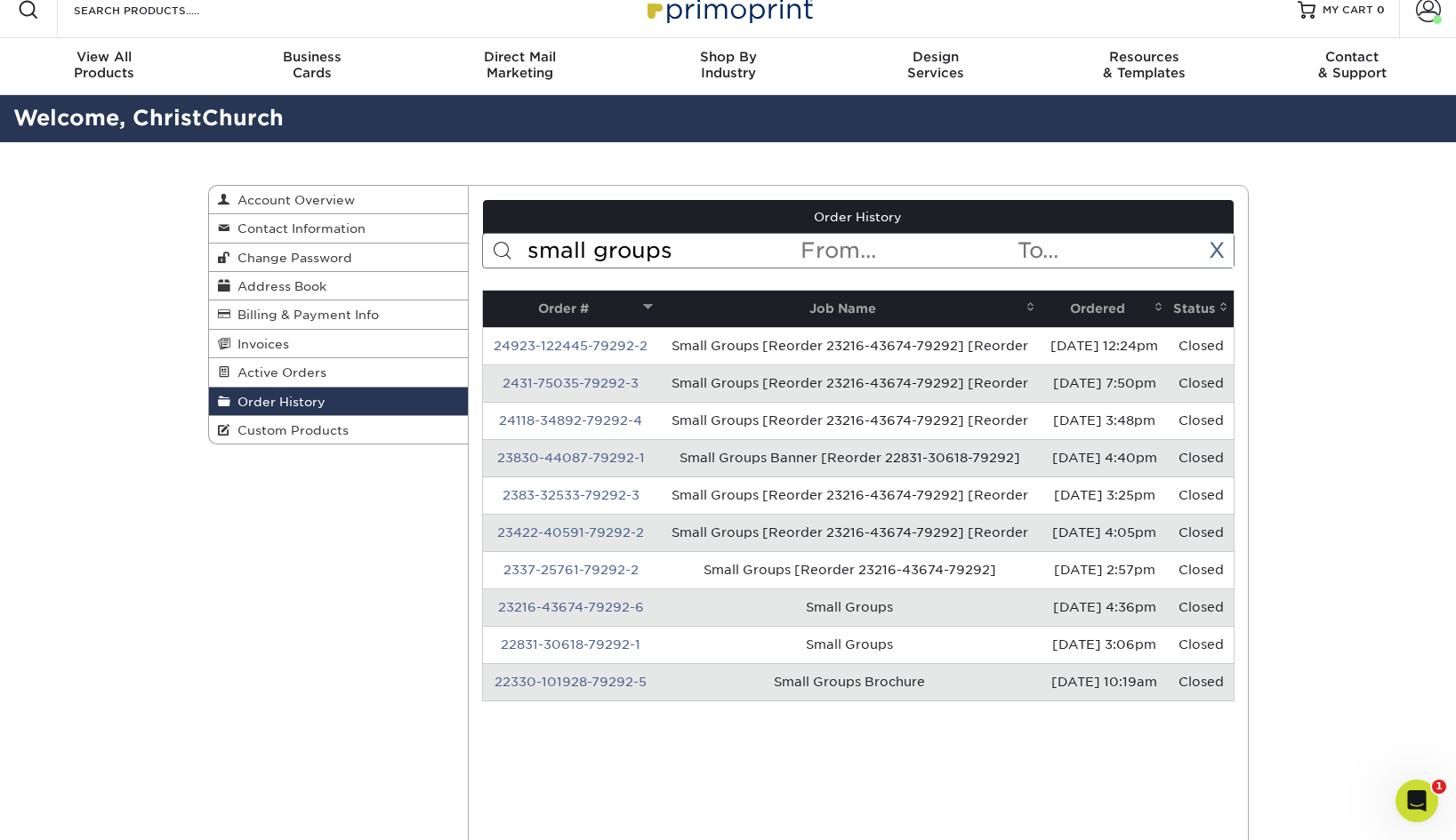
scroll to position [31, 0]
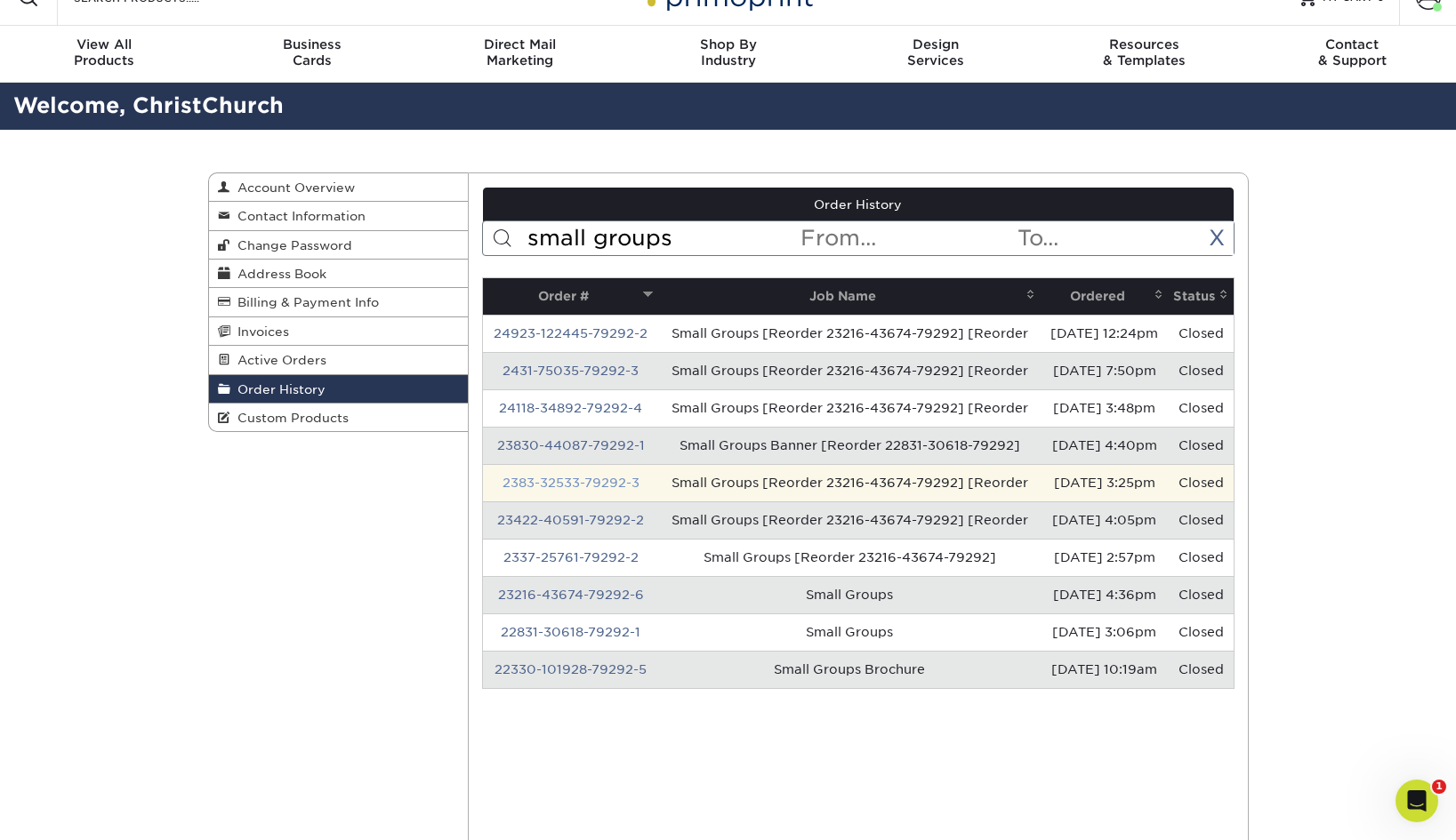
type input "small groups"
click at [596, 490] on link "2383-32533-79292-3" at bounding box center [571, 484] width 137 height 15
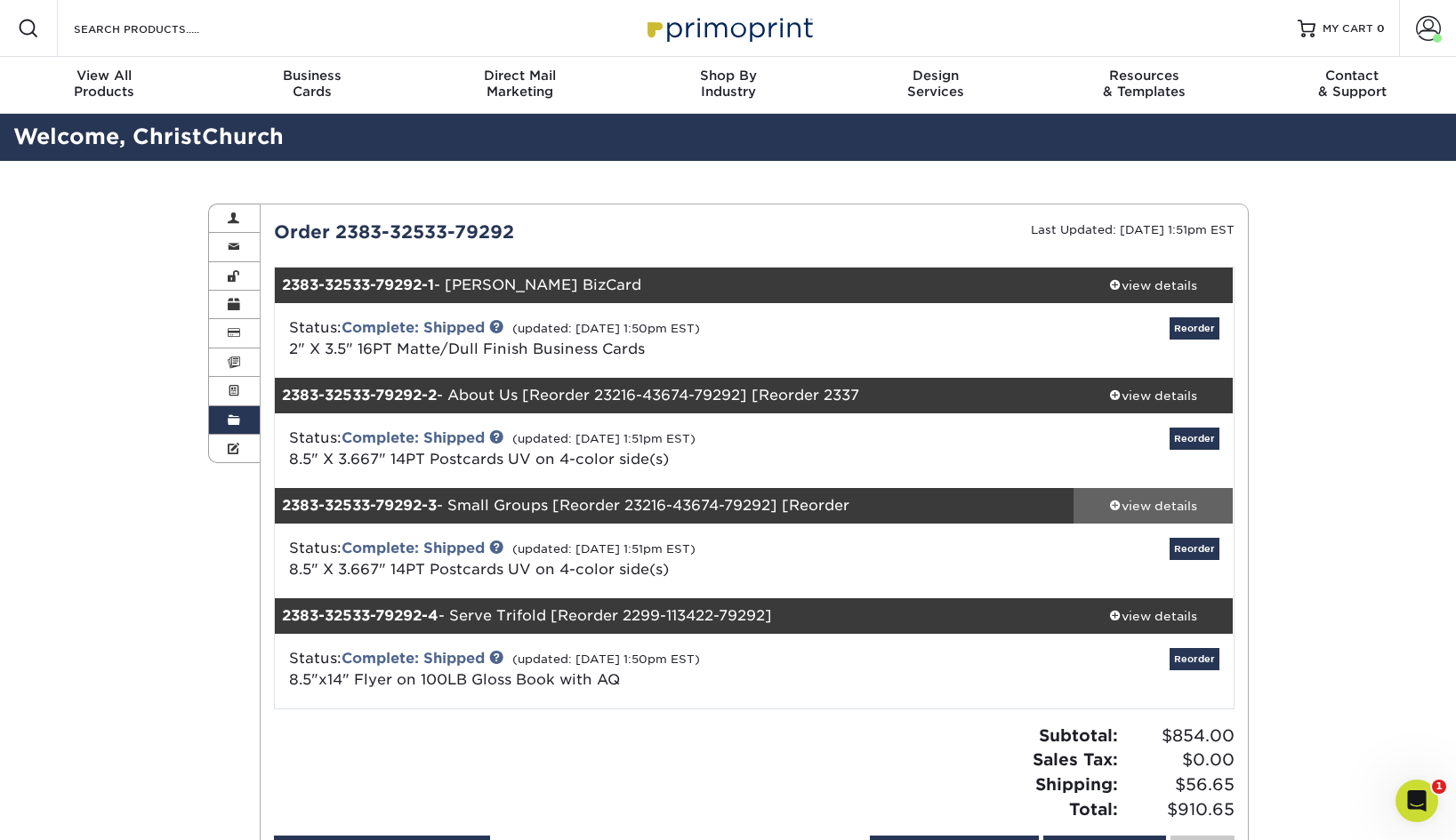
click at [1111, 500] on span at bounding box center [1115, 505] width 13 height 13
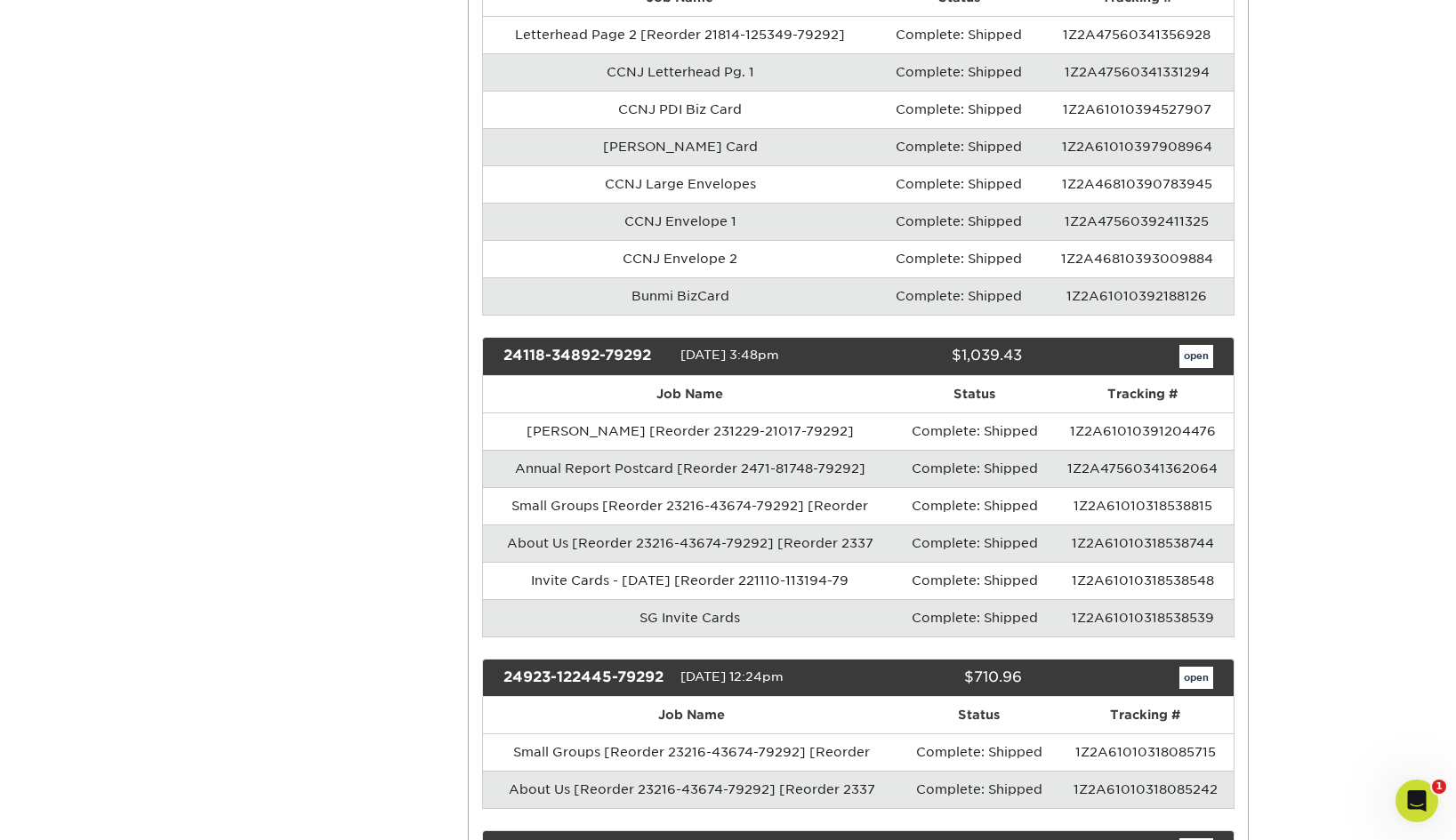
scroll to position [2694, 0]
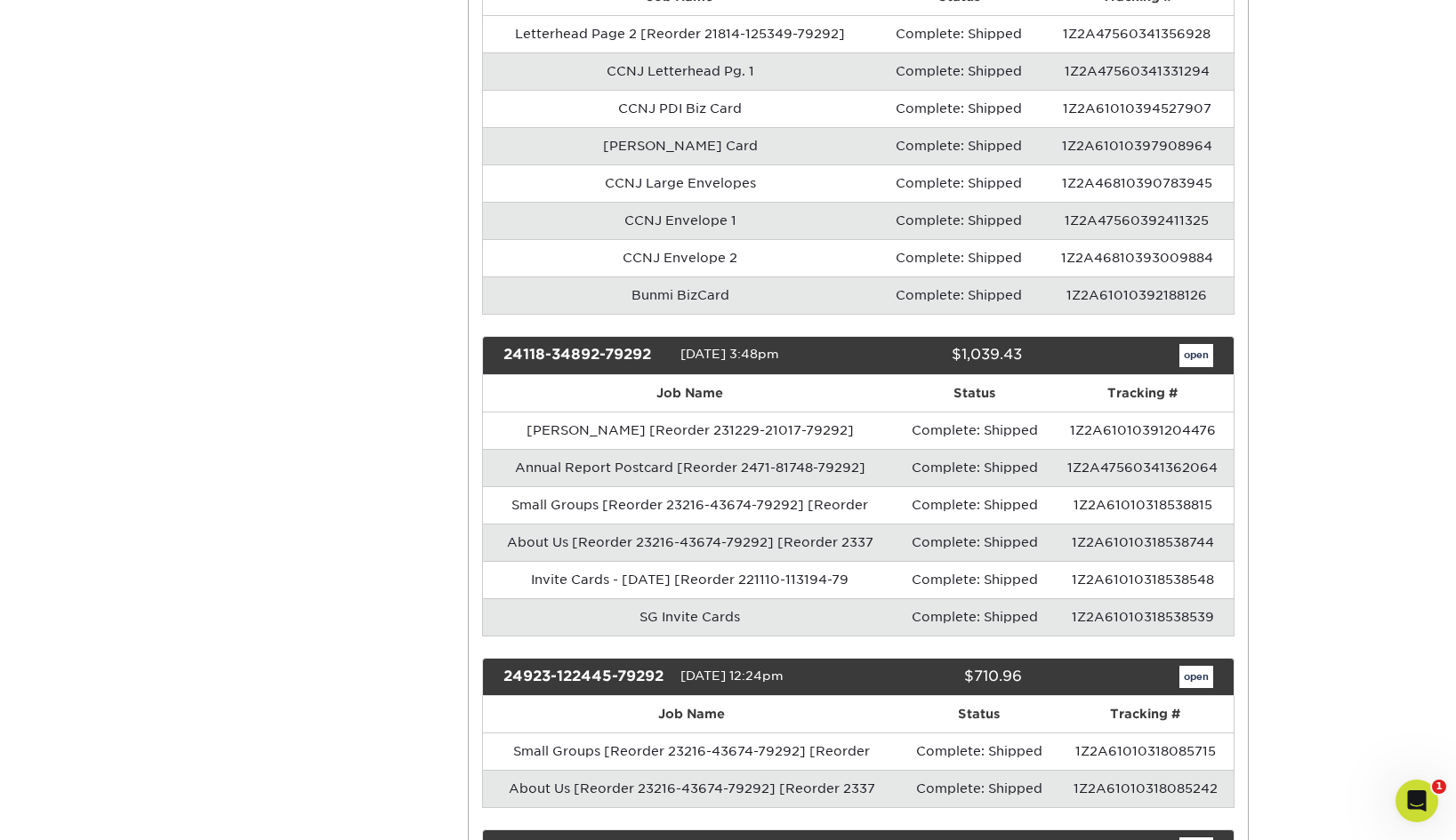
click at [1191, 348] on link "open" at bounding box center [1196, 356] width 34 height 23
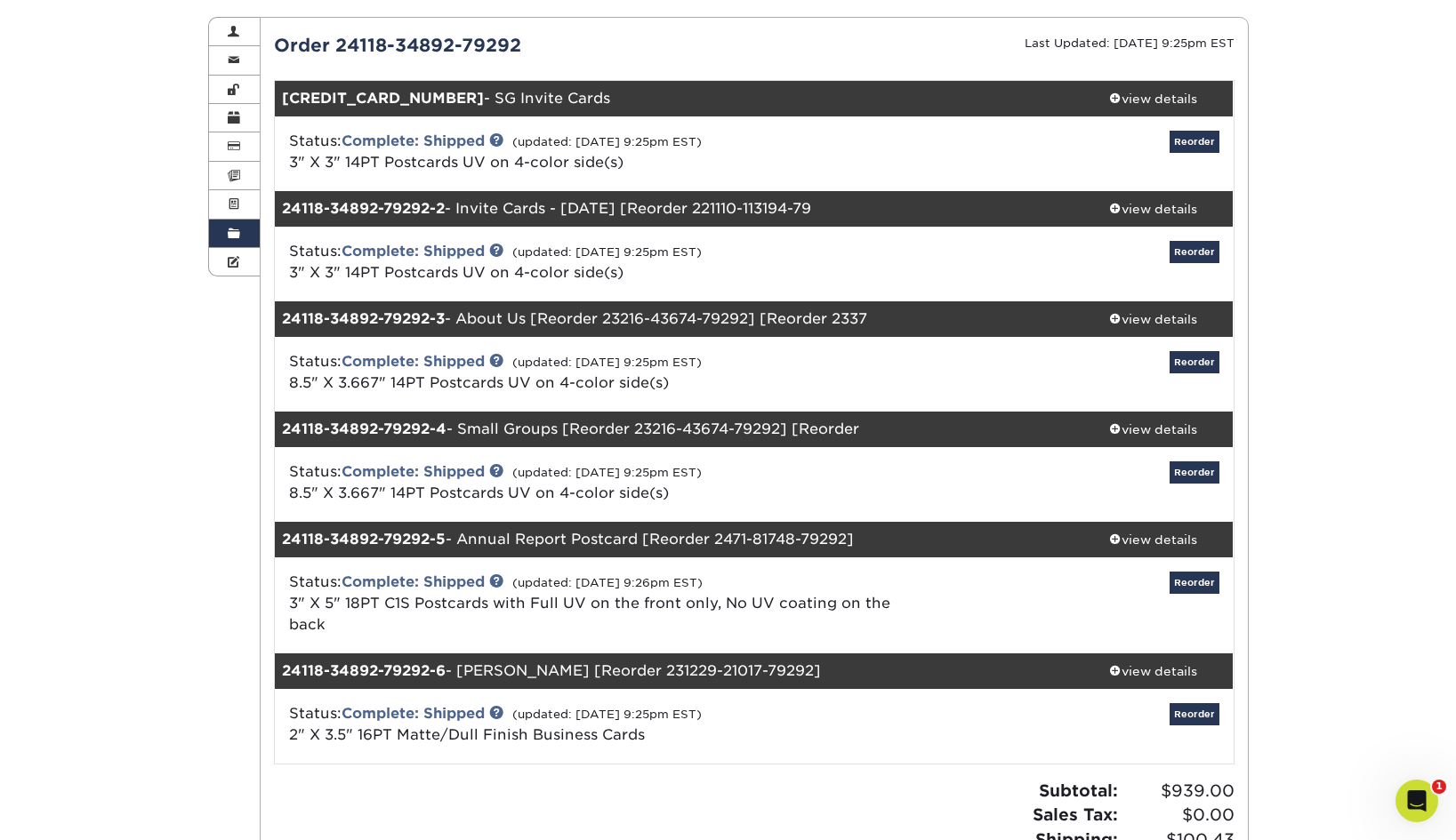
scroll to position [175, 0]
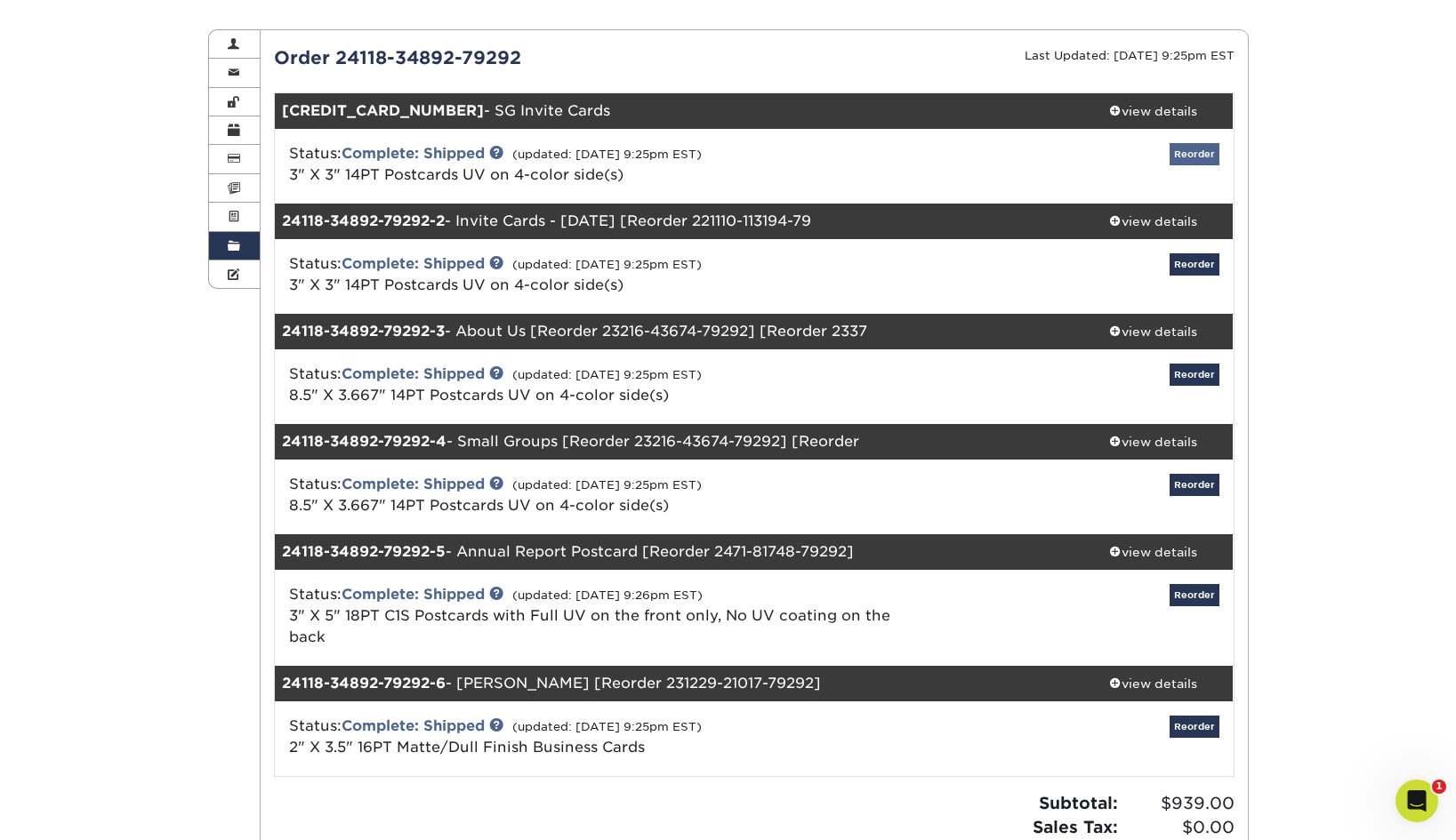
click at [1195, 154] on link "Reorder" at bounding box center [1194, 154] width 49 height 22
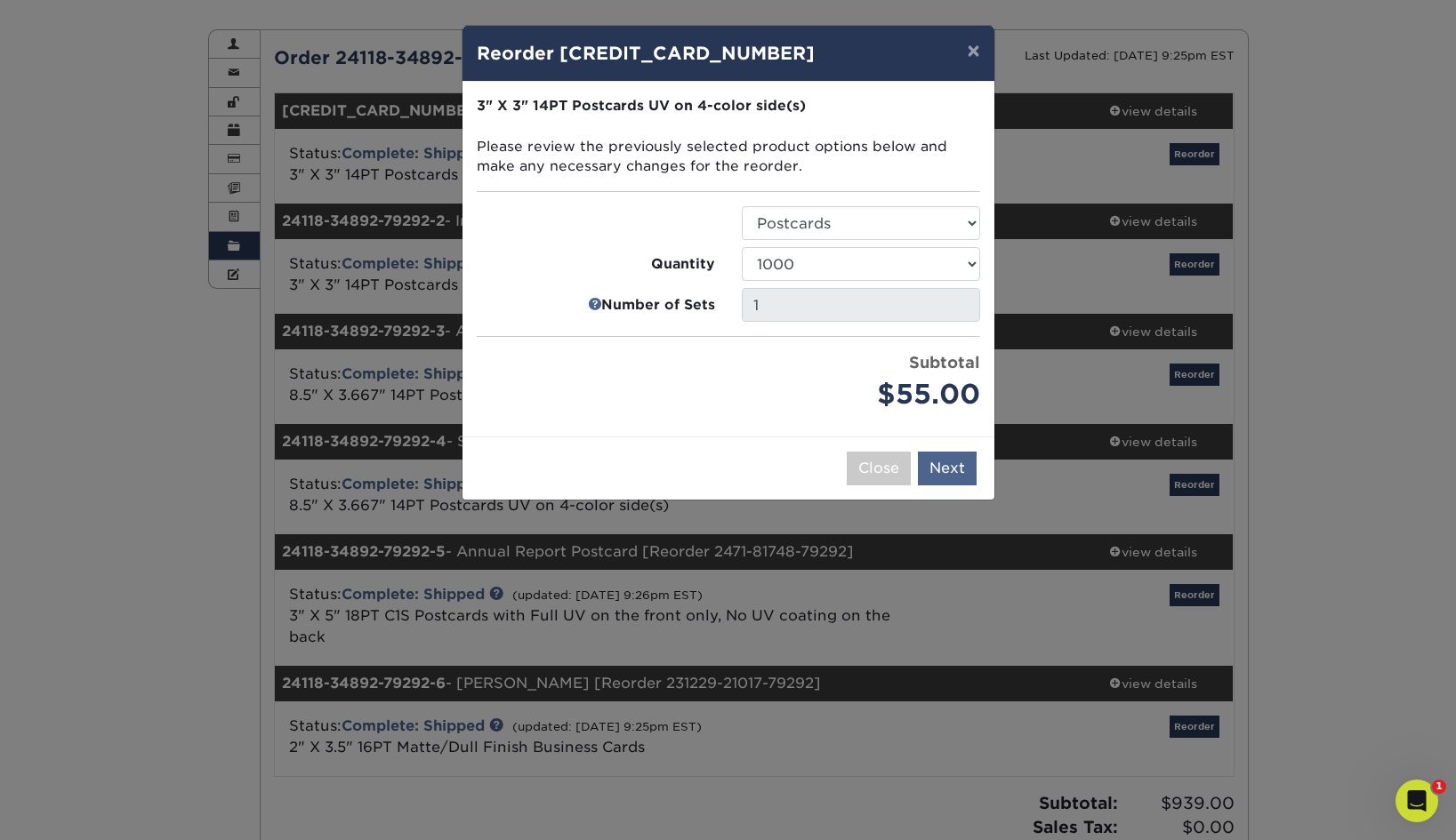
click at [948, 462] on button "Next" at bounding box center [947, 468] width 58 height 34
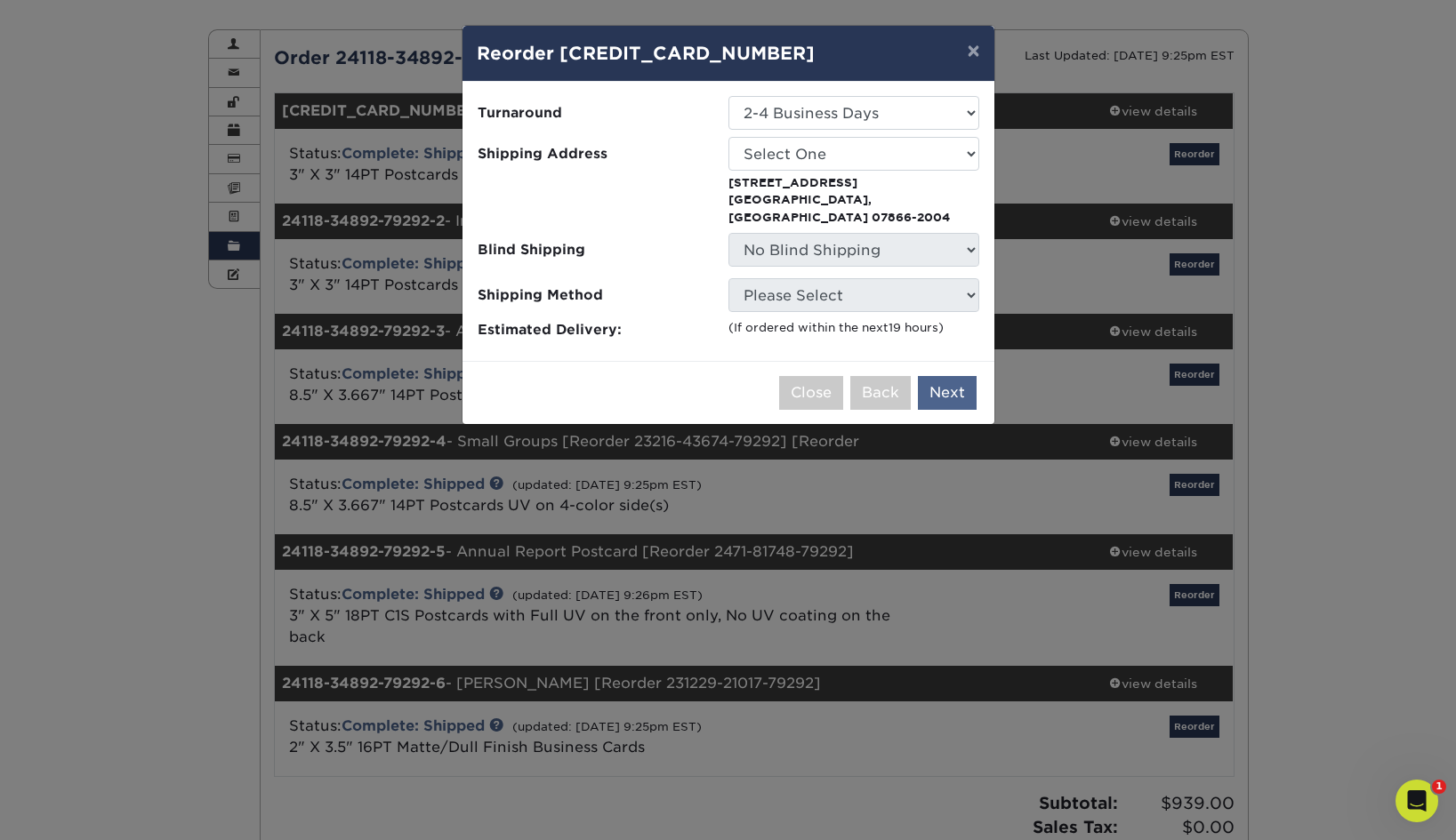
click at [944, 377] on button "Next" at bounding box center [947, 393] width 58 height 34
select select "118206"
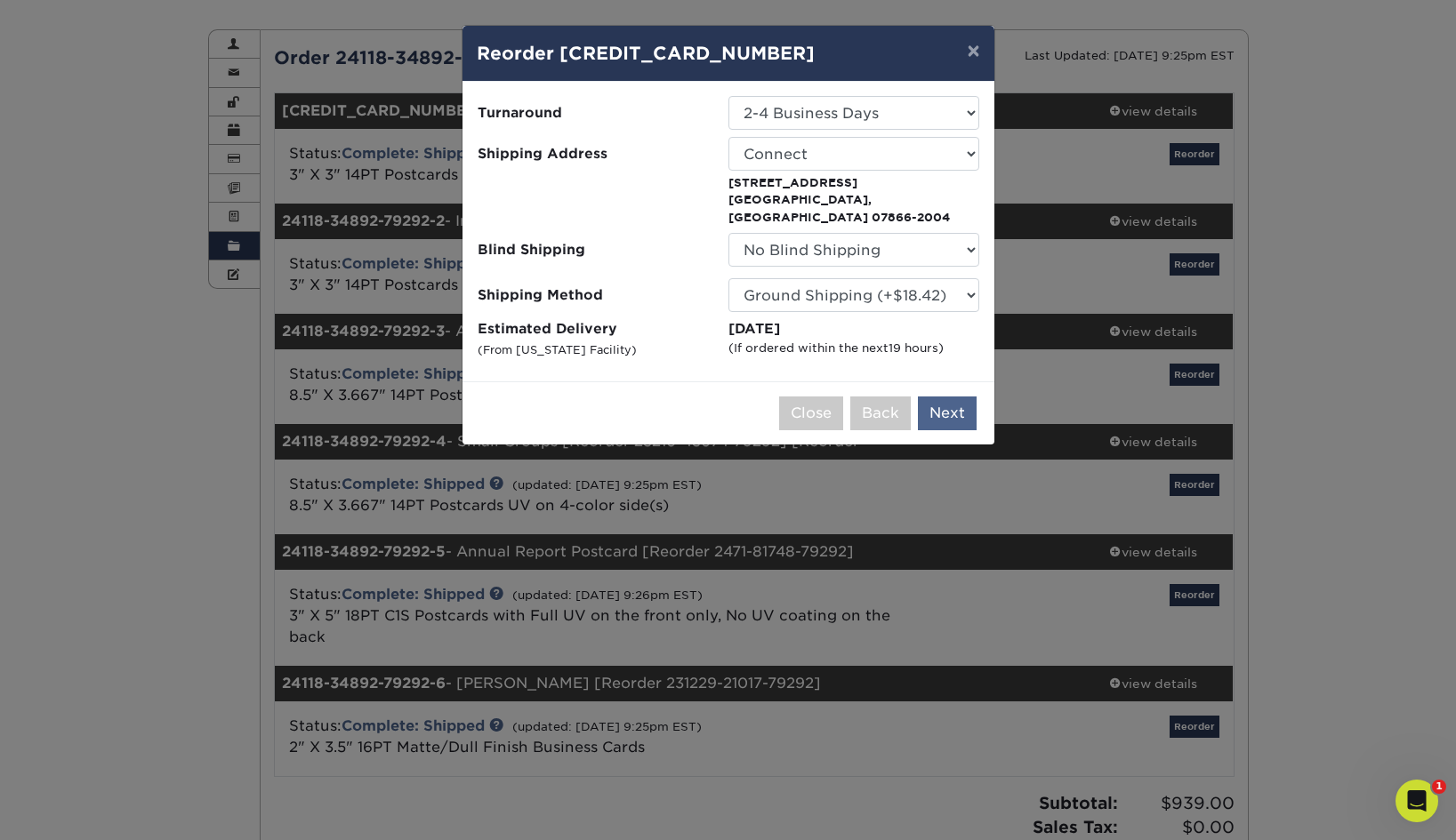
click at [943, 397] on button "Next" at bounding box center [947, 413] width 58 height 34
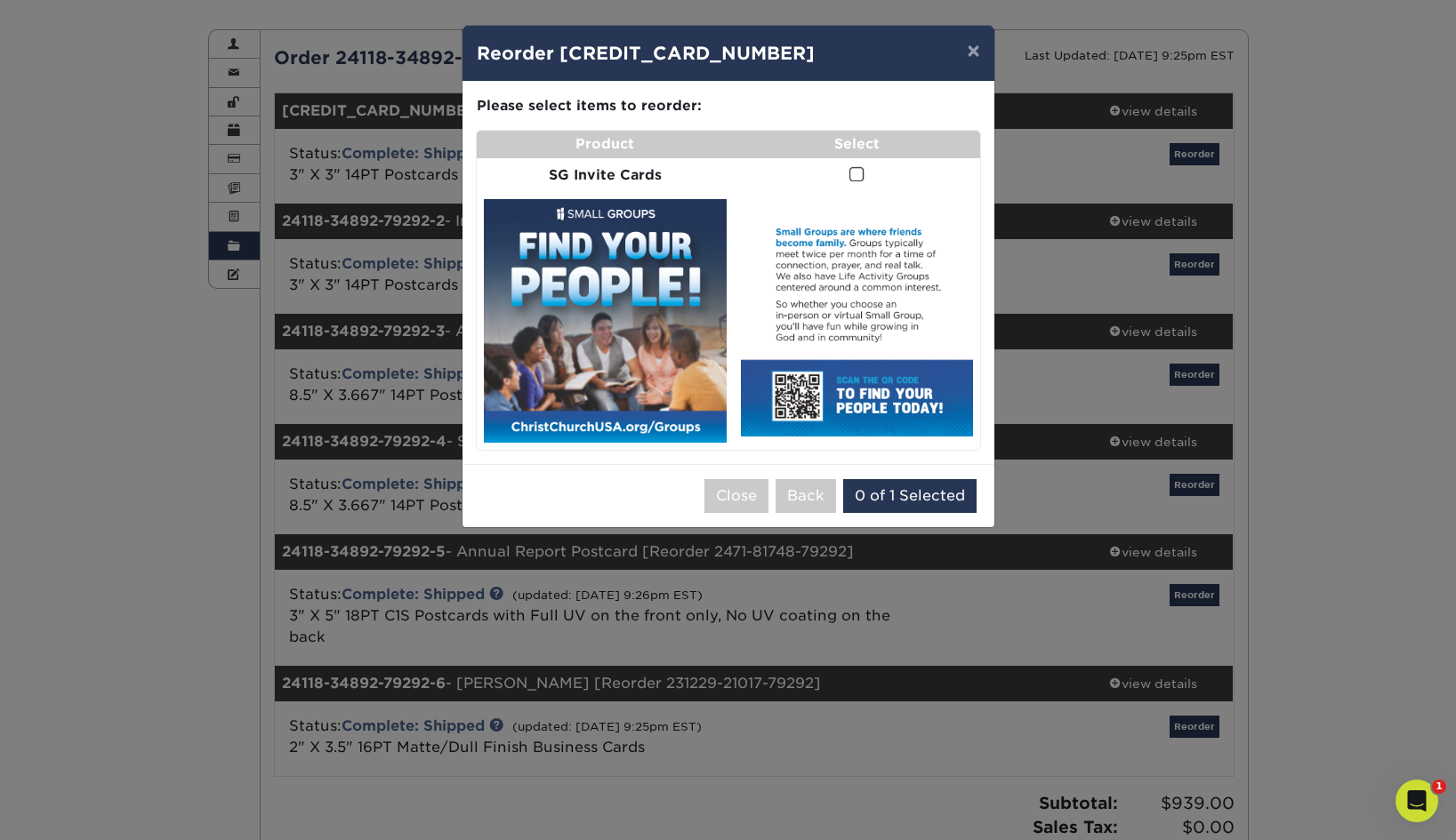
click at [852, 173] on span at bounding box center [856, 175] width 16 height 16
click at [0, 0] on input "checkbox" at bounding box center [0, 0] width 0 height 0
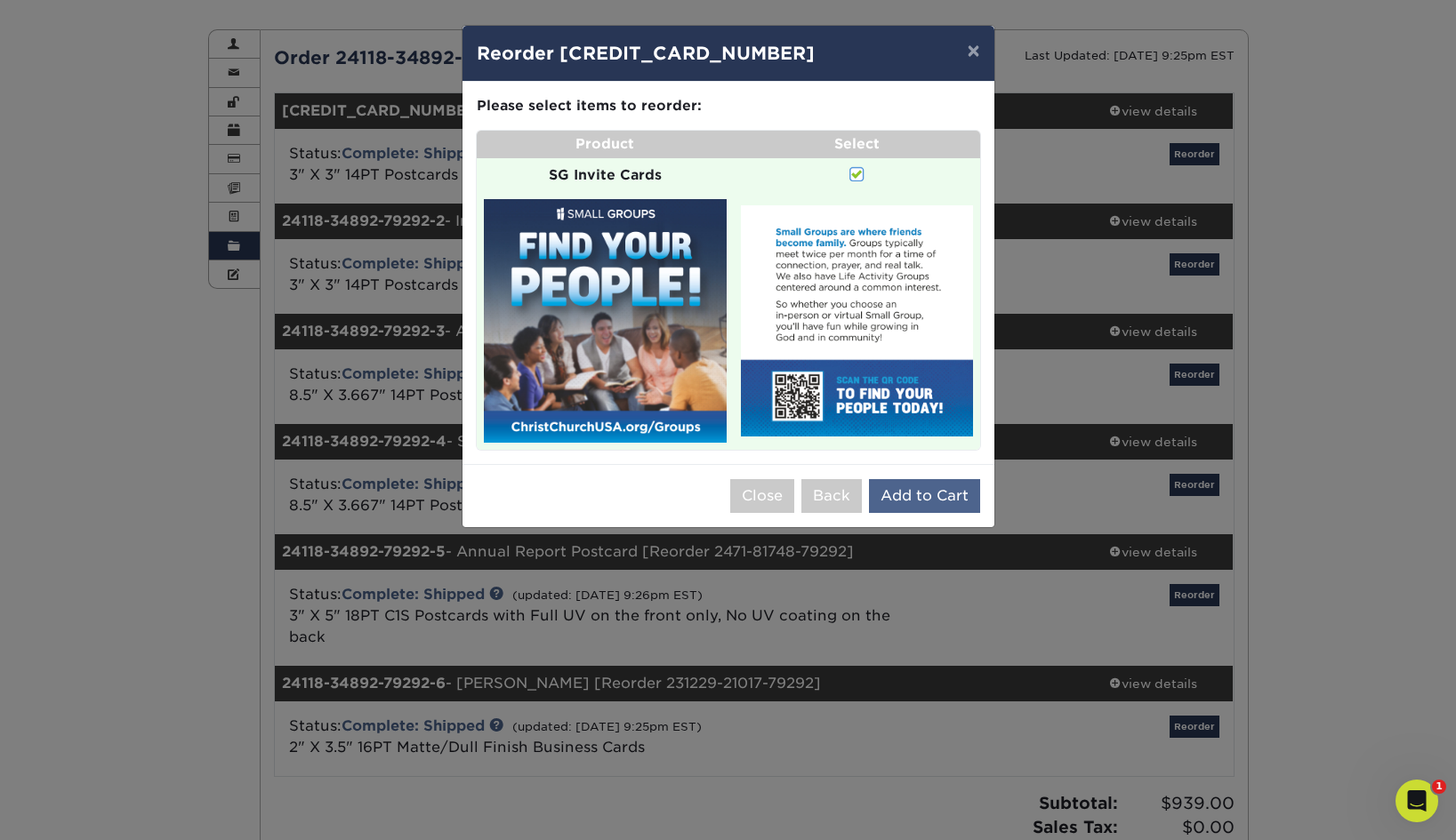
click at [904, 489] on button "Add to Cart" at bounding box center [925, 495] width 112 height 34
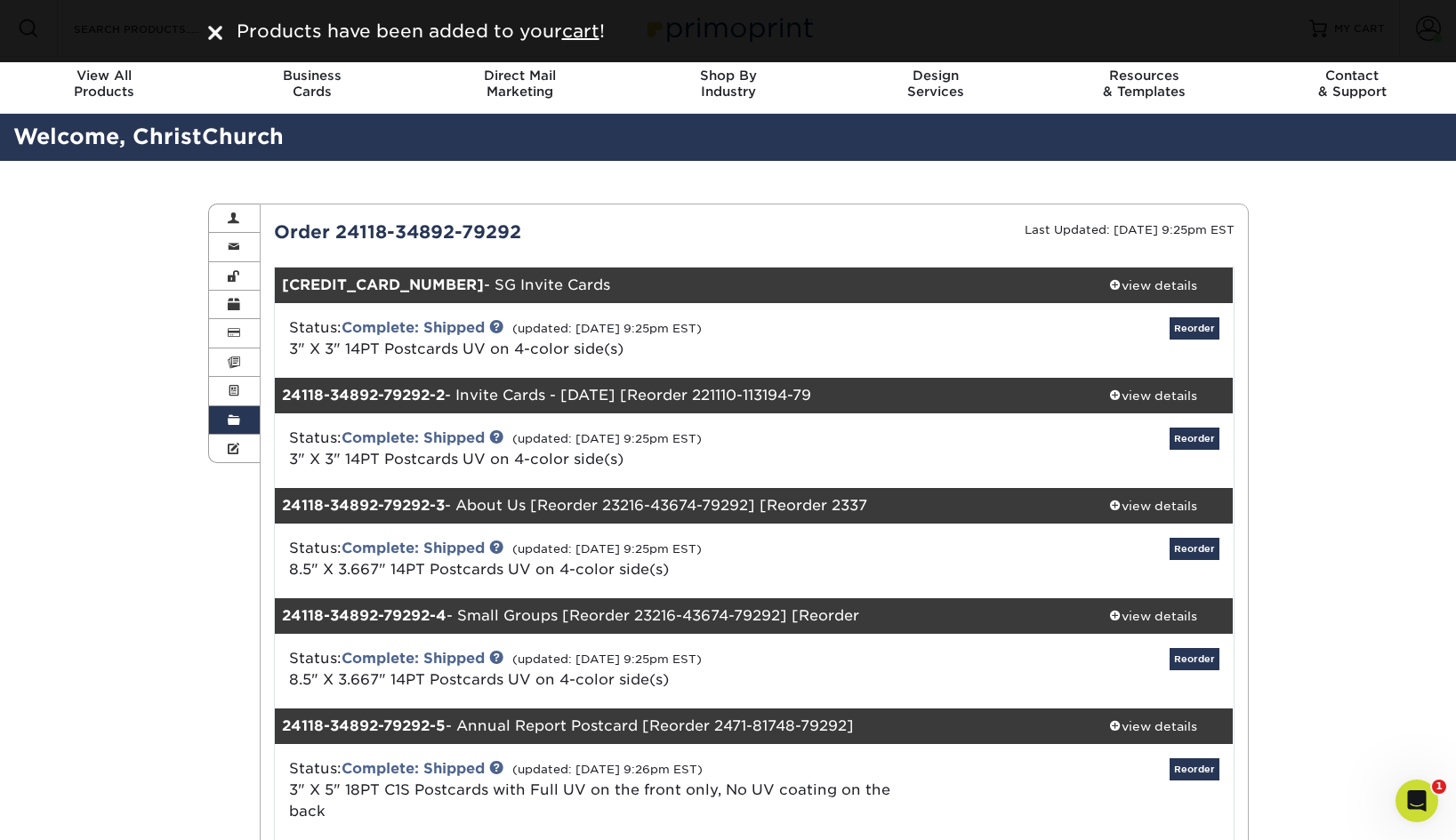
scroll to position [0, 0]
click at [588, 40] on u "cart" at bounding box center [580, 30] width 37 height 21
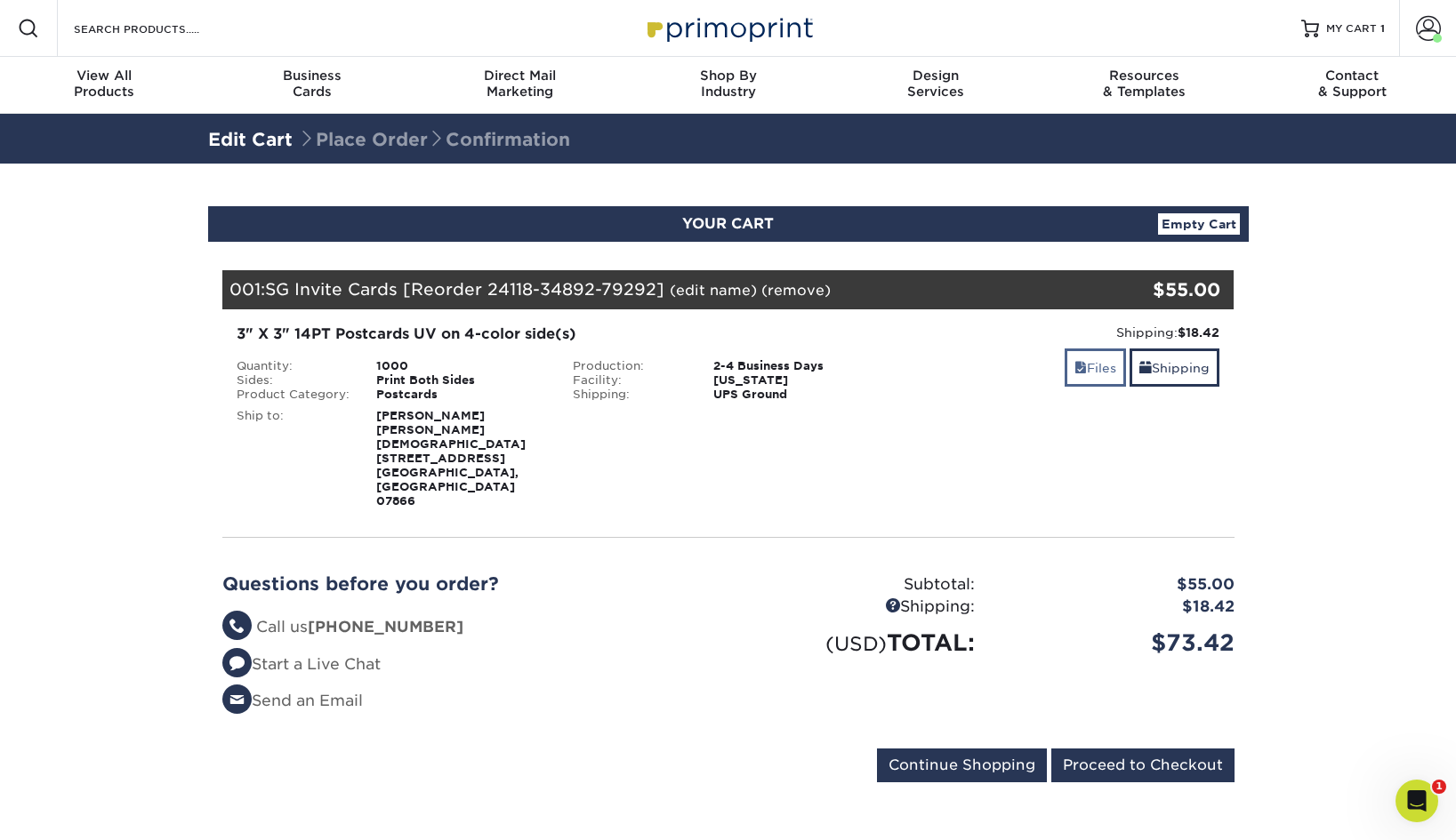
click at [1073, 381] on link "Files" at bounding box center [1095, 367] width 61 height 38
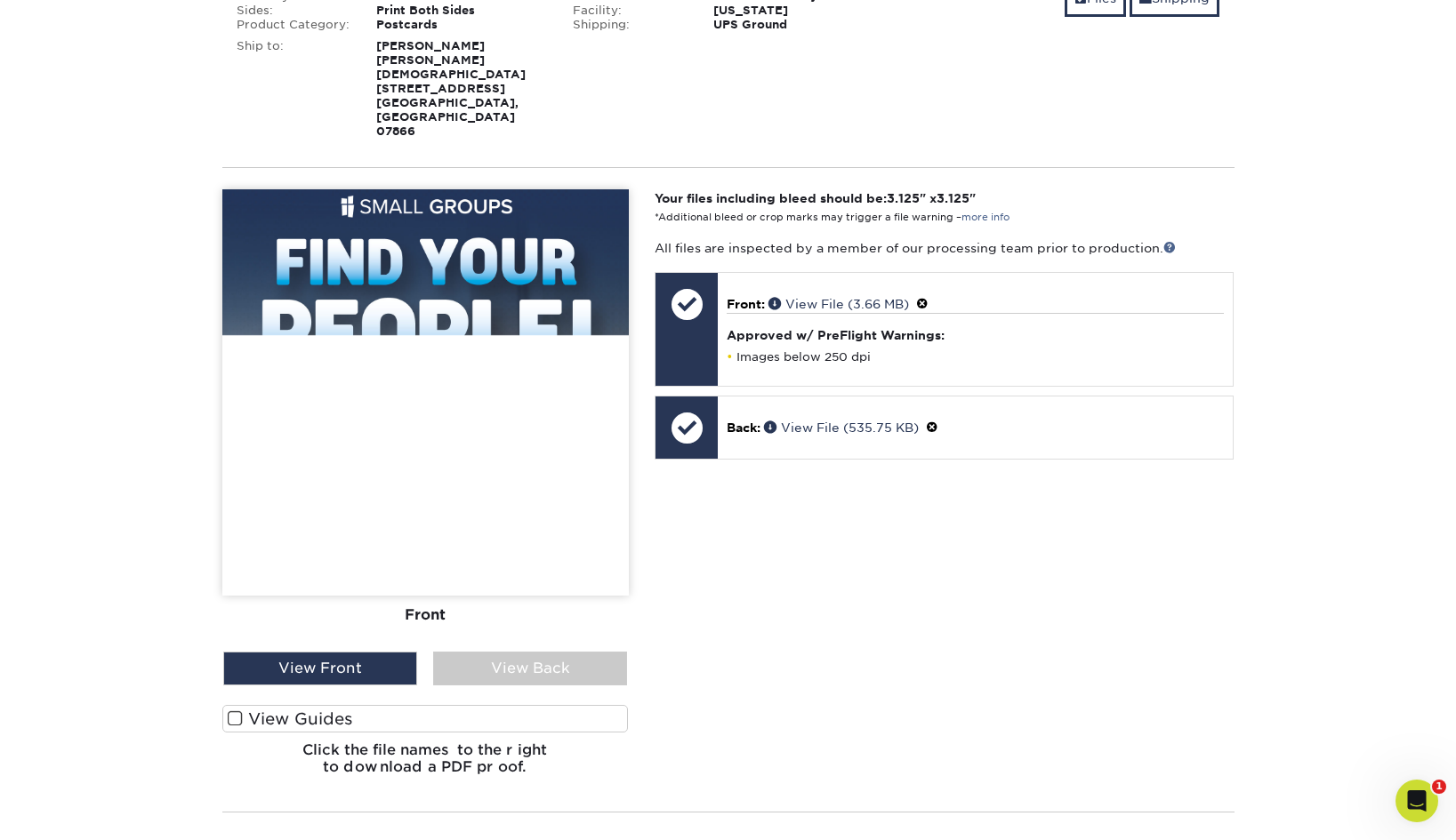
scroll to position [339, 0]
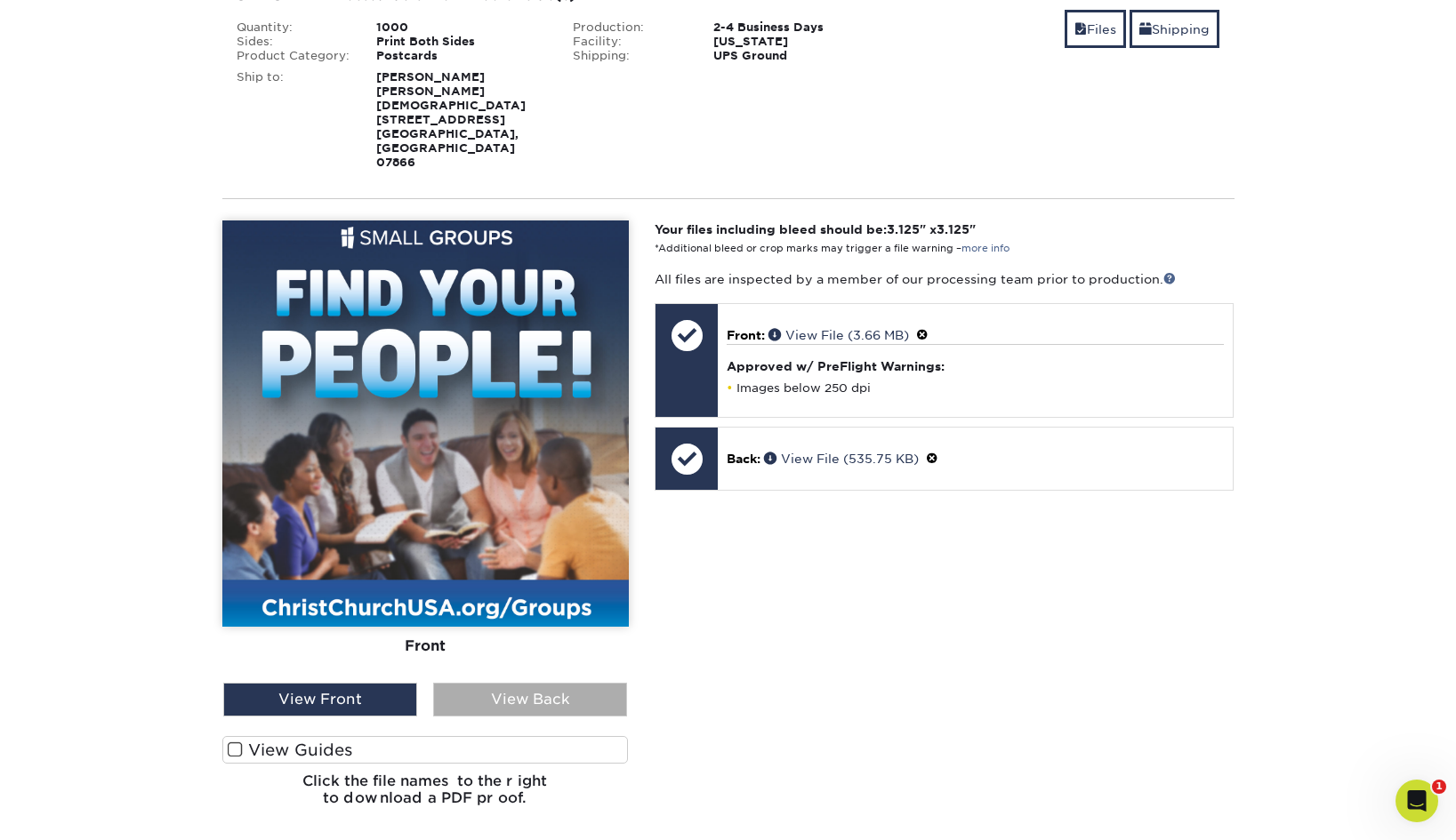
click at [530, 683] on div "View Back" at bounding box center [530, 699] width 194 height 34
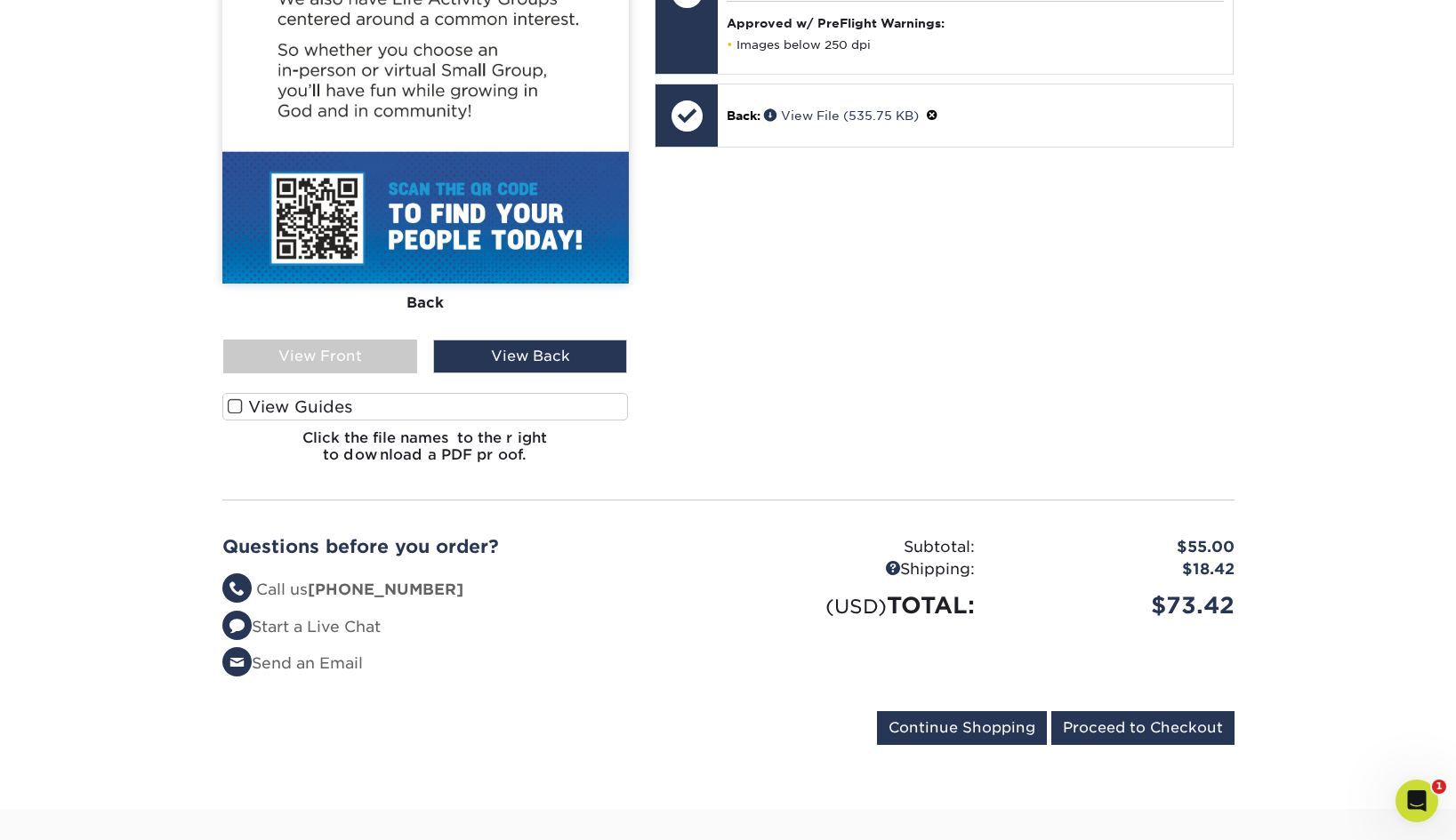
scroll to position [695, 0]
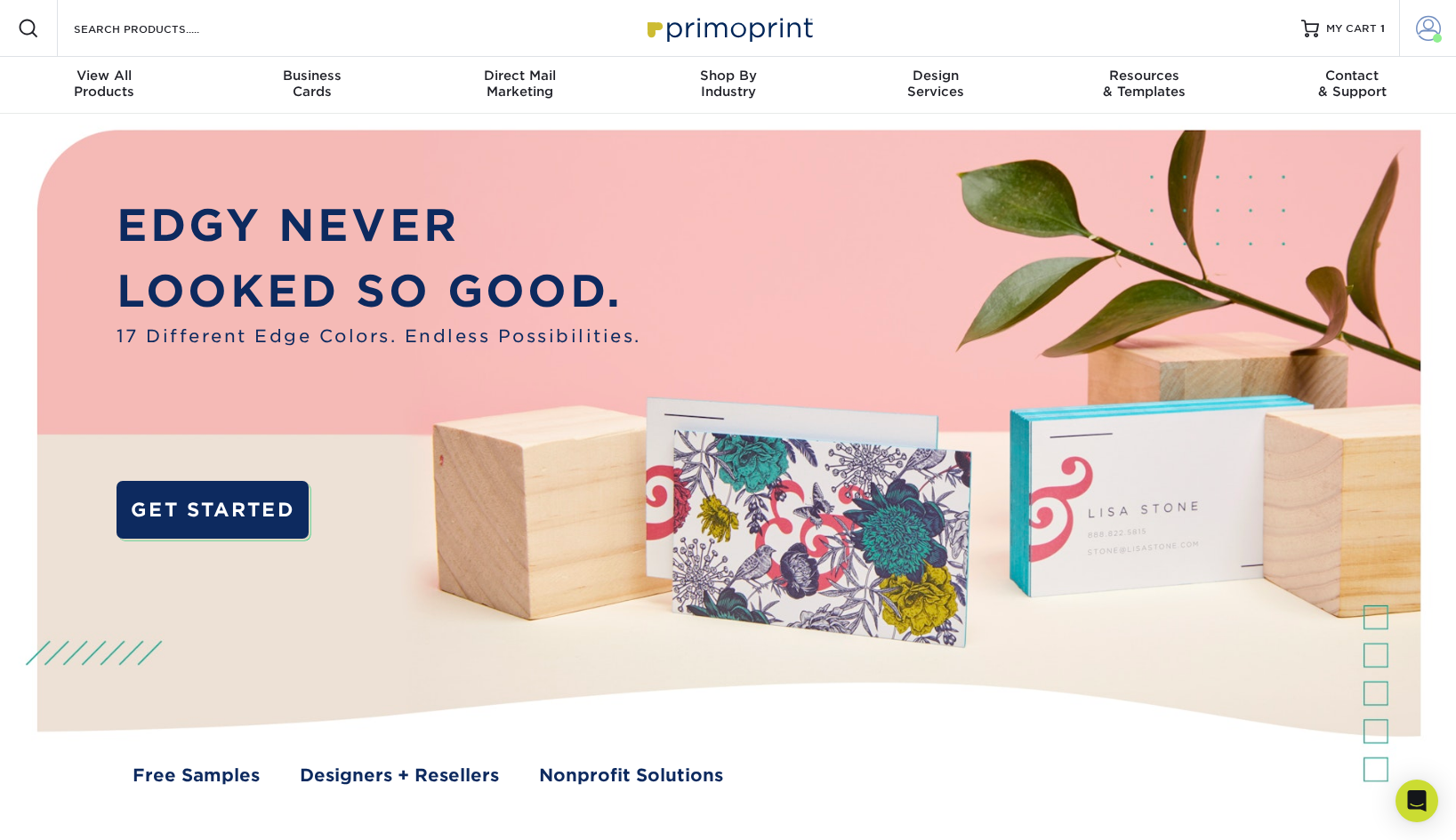
click at [1431, 31] on span at bounding box center [1428, 28] width 25 height 25
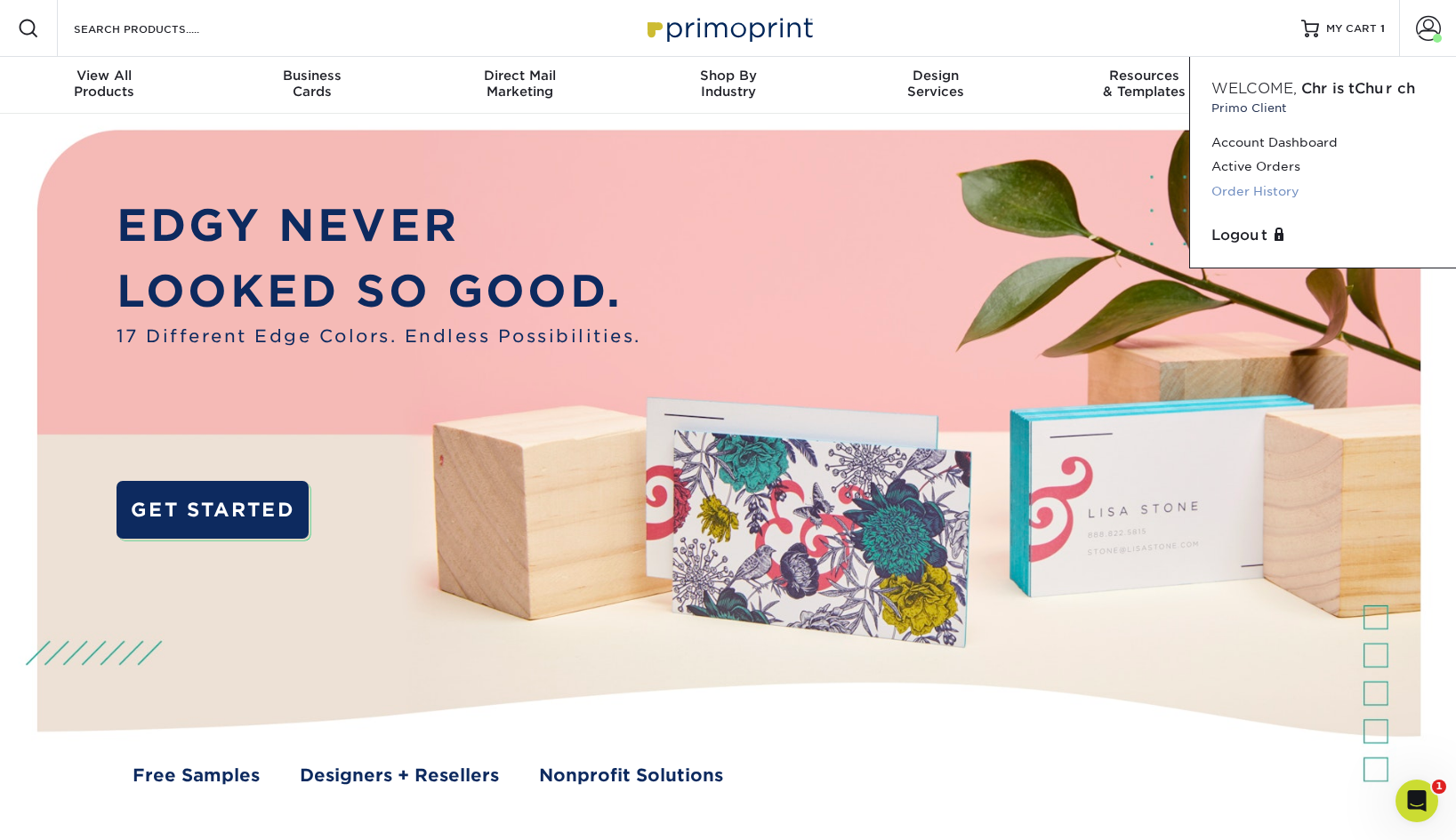
click at [1243, 193] on link "Order History" at bounding box center [1323, 192] width 223 height 24
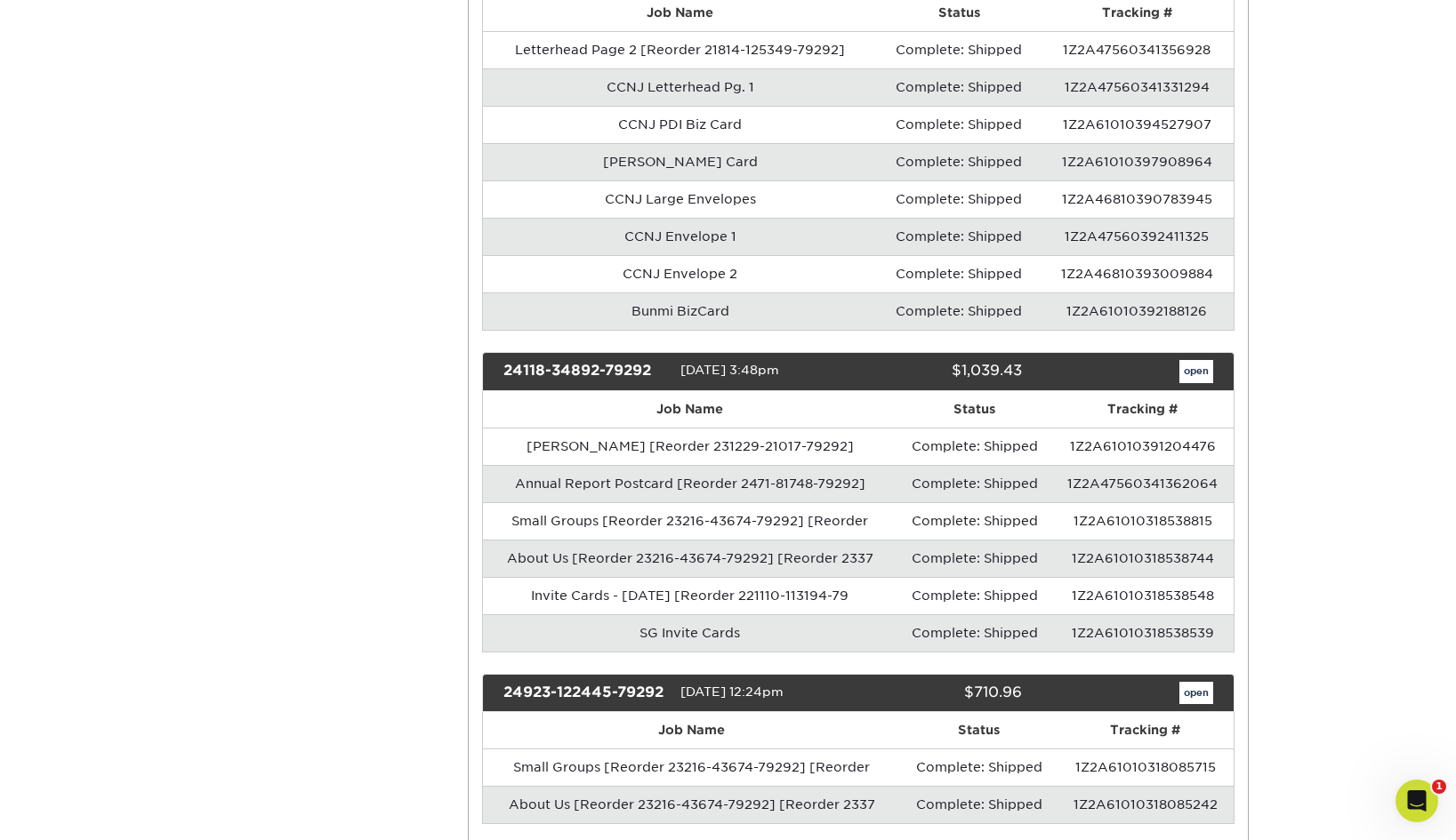
scroll to position [2678, 0]
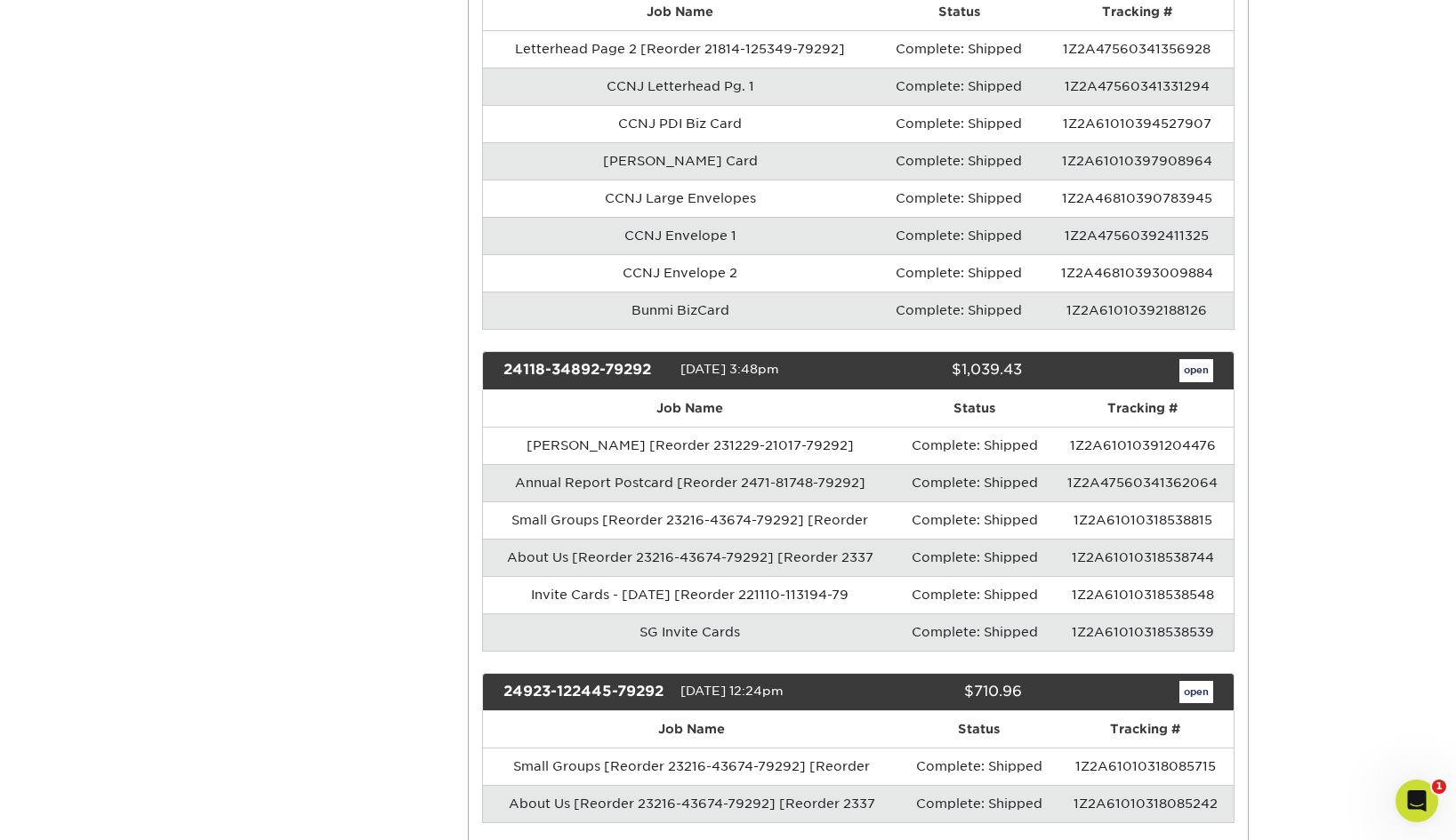
click at [1197, 359] on link "open" at bounding box center [1196, 370] width 34 height 23
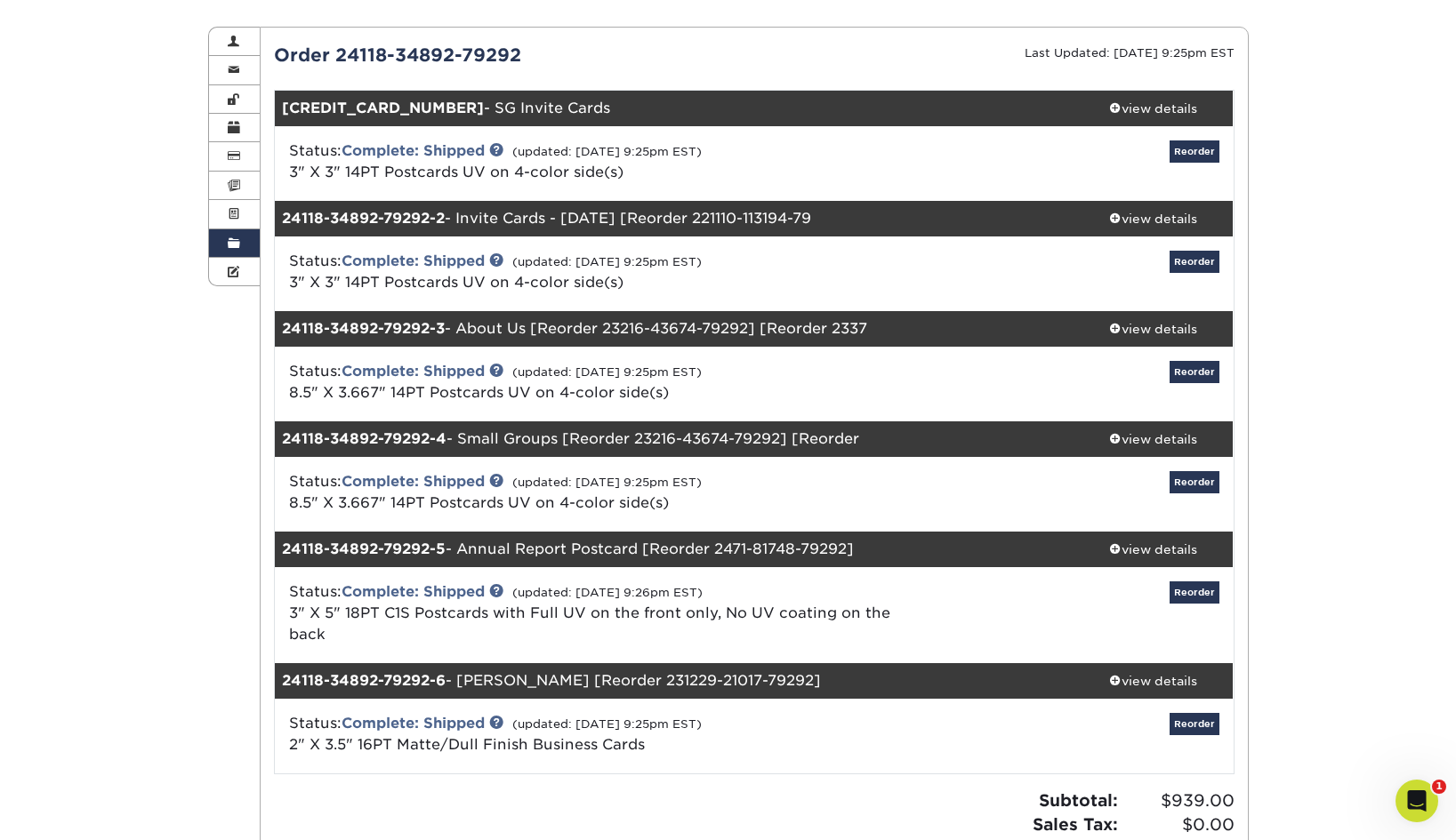
scroll to position [164, 0]
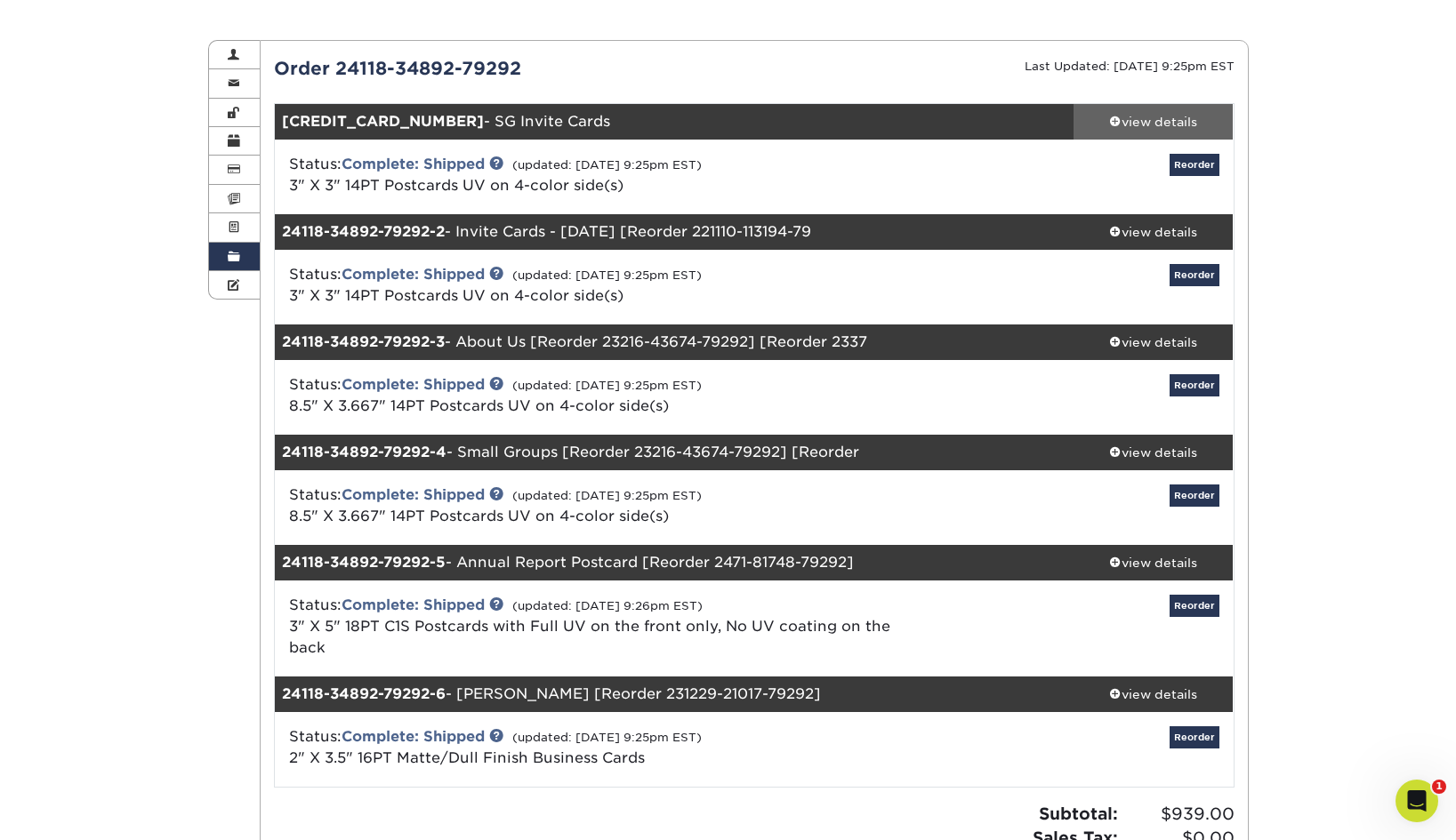
click at [1111, 120] on span at bounding box center [1115, 122] width 13 height 13
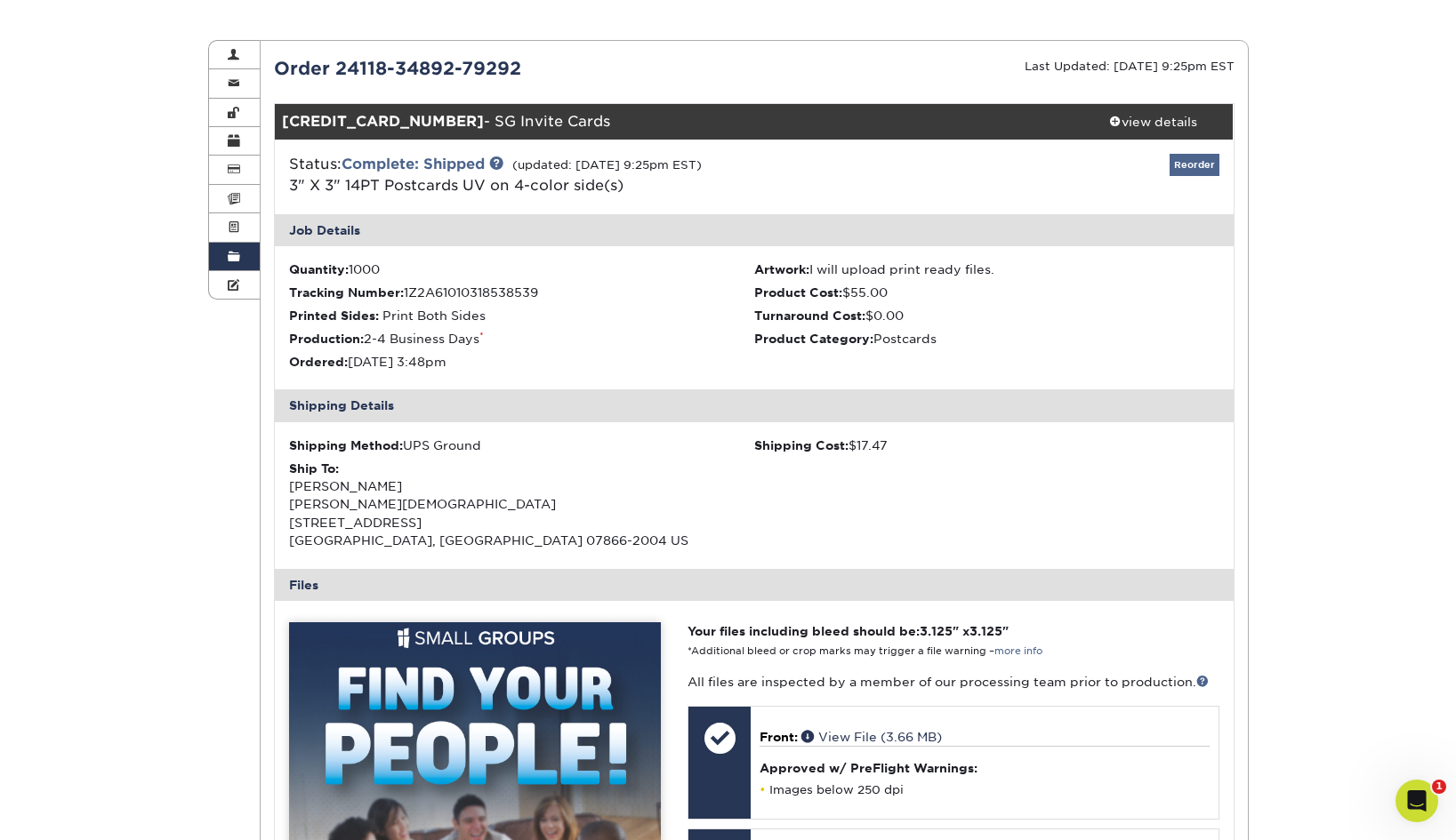
click at [1199, 165] on link "Reorder" at bounding box center [1194, 165] width 49 height 22
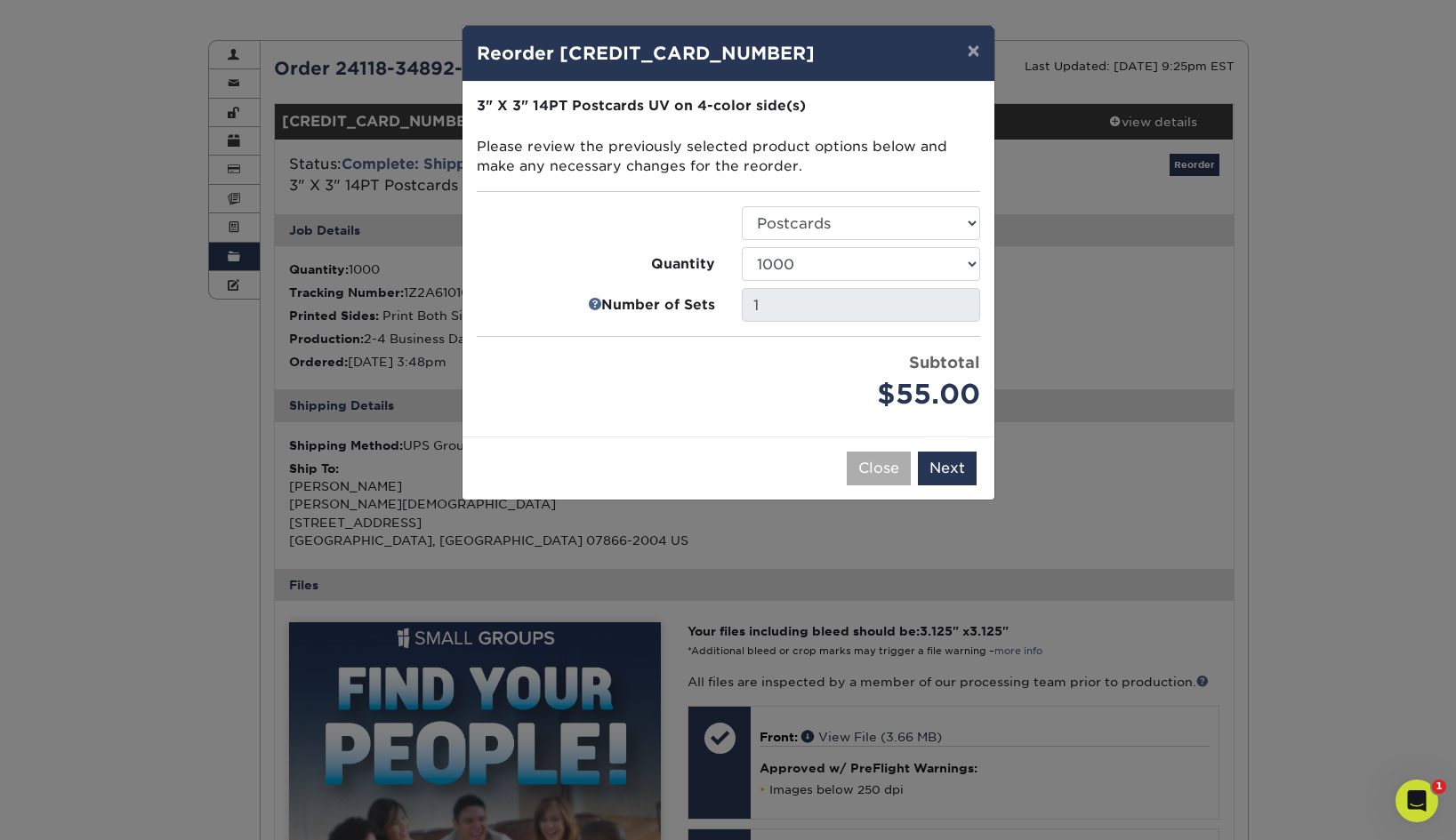
click at [861, 471] on button "Close" at bounding box center [878, 468] width 64 height 34
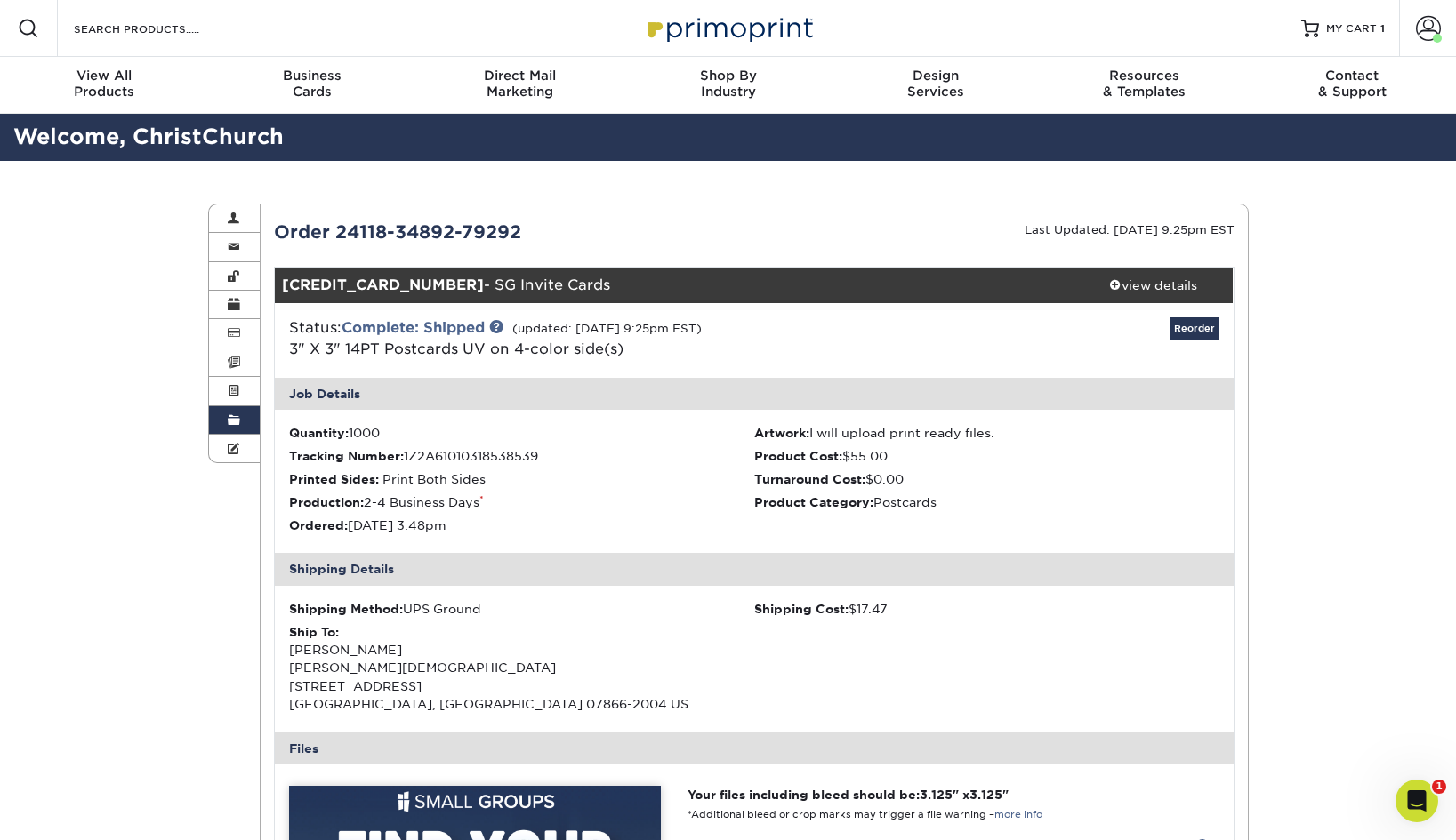
scroll to position [0, 0]
